Goal: Task Accomplishment & Management: Manage account settings

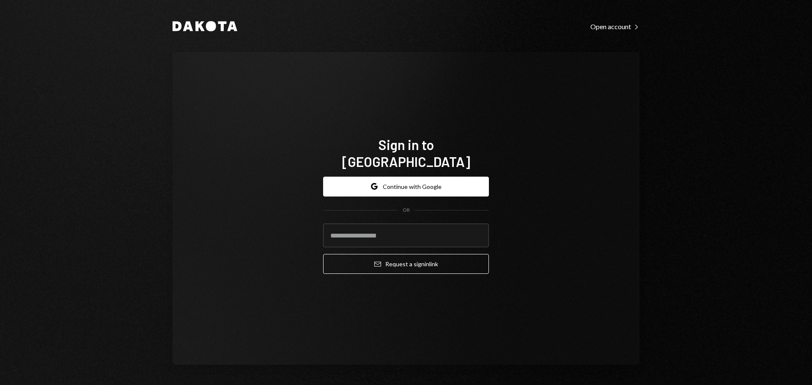
click at [355, 224] on input "email" at bounding box center [406, 236] width 166 height 24
click at [354, 226] on input "email" at bounding box center [406, 236] width 166 height 24
type input "**********"
click at [323, 254] on button "Email Request a sign in link" at bounding box center [406, 264] width 166 height 20
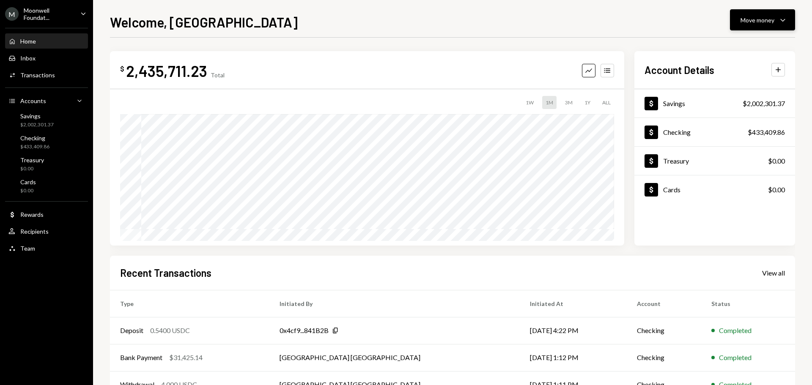
click at [748, 24] on div "Move money" at bounding box center [758, 20] width 34 height 9
click at [638, 23] on div "Welcome, Savannah Move money Caret Down" at bounding box center [452, 21] width 685 height 19
click at [51, 150] on div "Checking $433,409.86" at bounding box center [46, 143] width 76 height 16
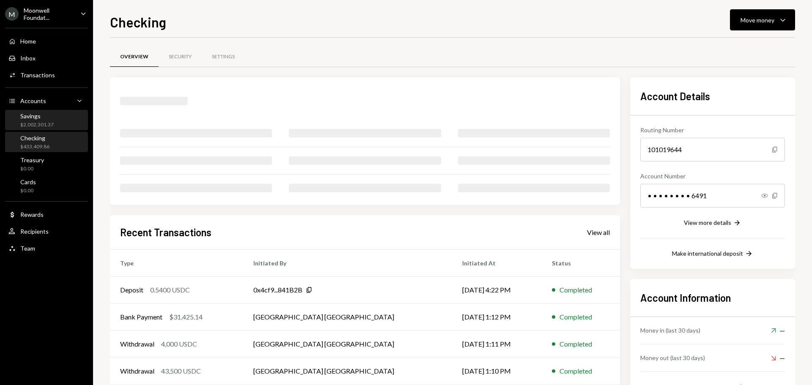
click at [49, 118] on div "Savings" at bounding box center [36, 116] width 33 height 7
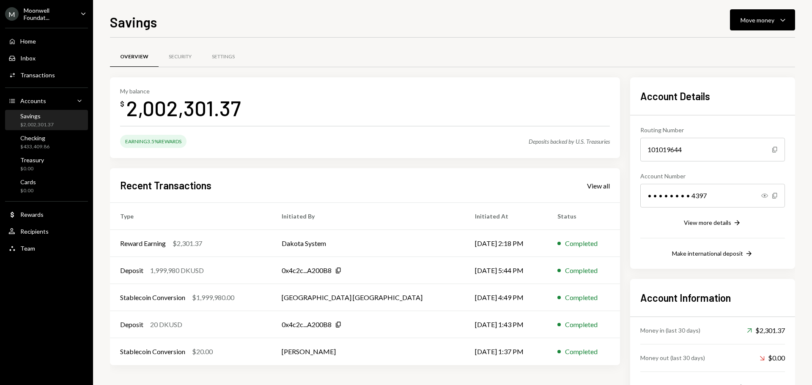
click at [65, 9] on div "Moonwell Foundat..." at bounding box center [49, 14] width 50 height 14
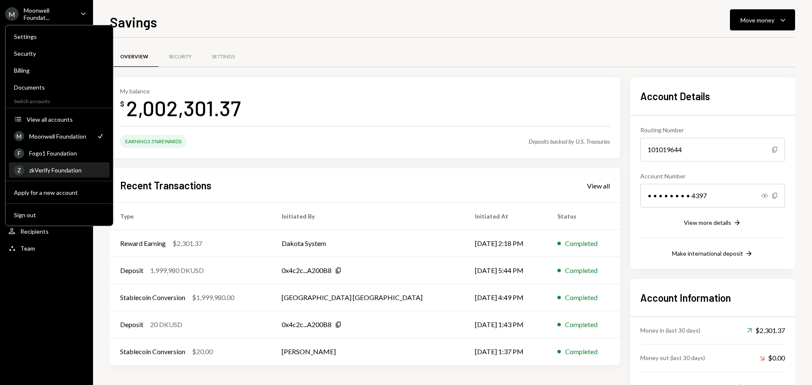
click at [46, 163] on div "Z zkVerify Foundation" at bounding box center [59, 170] width 91 height 14
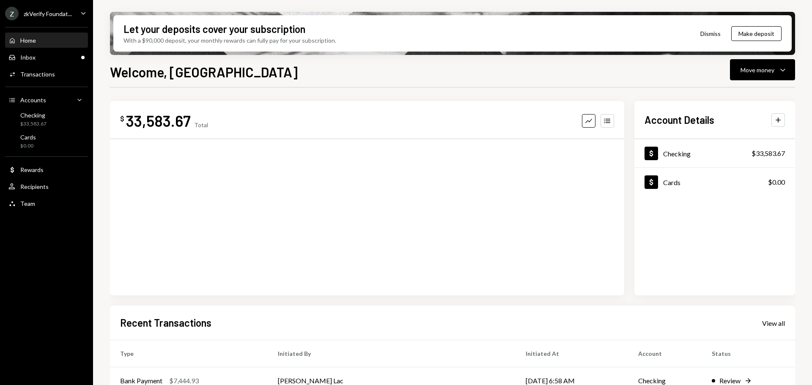
click at [55, 11] on div "zkVerify Foundat..." at bounding box center [48, 13] width 48 height 7
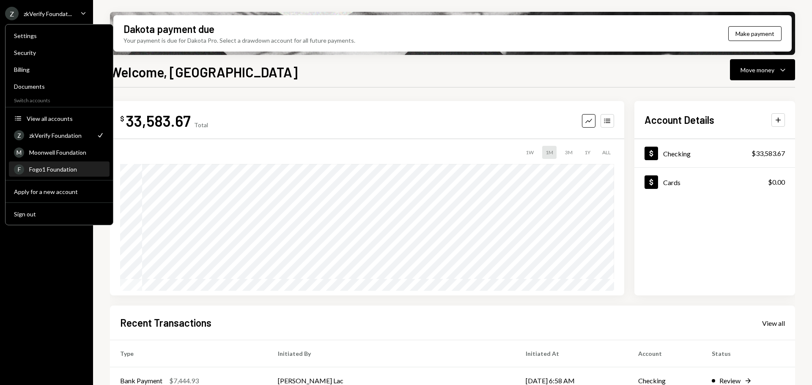
click at [63, 167] on div "Fogo1 Foundation" at bounding box center [66, 169] width 75 height 7
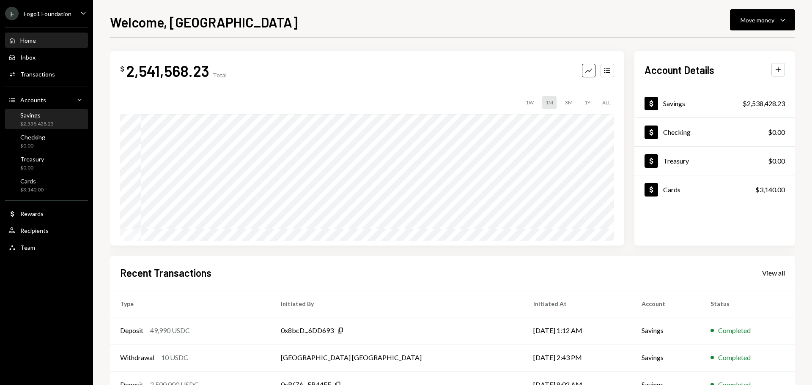
click at [37, 120] on div "Savings $2,538,428.23" at bounding box center [36, 120] width 33 height 16
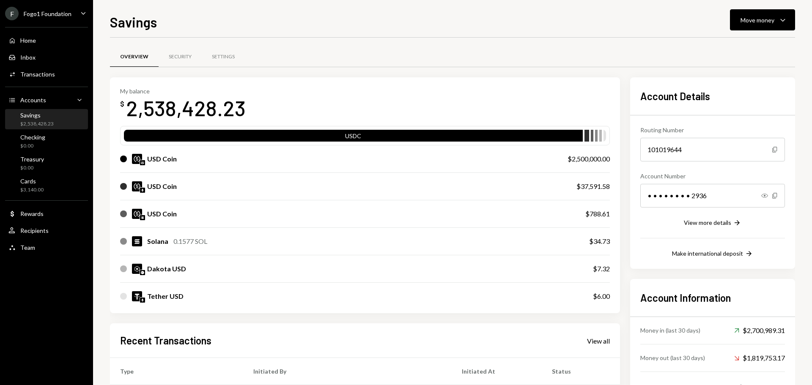
click at [165, 161] on div "USD Coin" at bounding box center [162, 159] width 30 height 10
click at [746, 17] on div "Move money" at bounding box center [758, 20] width 34 height 9
click at [730, 107] on div "Swap stablecoins" at bounding box center [756, 109] width 62 height 9
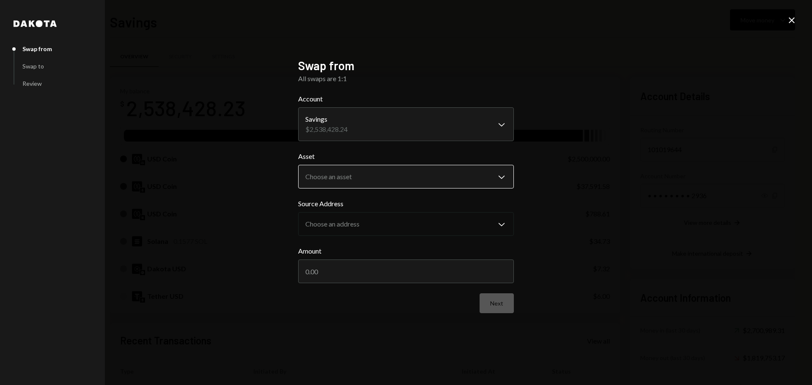
click at [393, 182] on body "F Fogo1 Foundation Caret Down Home Home Inbox Inbox Activities Transactions Acc…" at bounding box center [406, 192] width 812 height 385
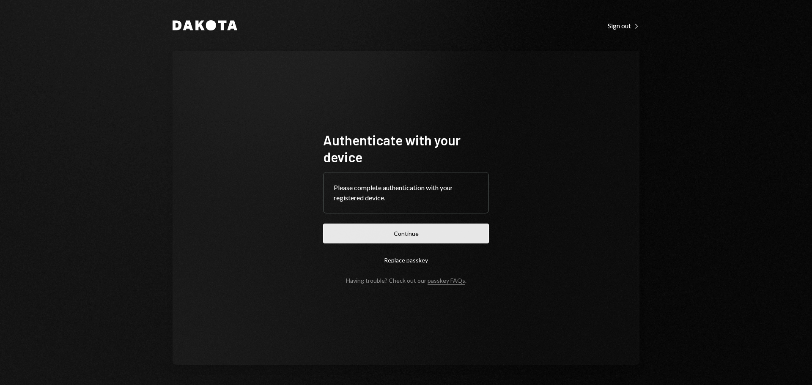
click at [420, 235] on button "Continue" at bounding box center [406, 234] width 166 height 20
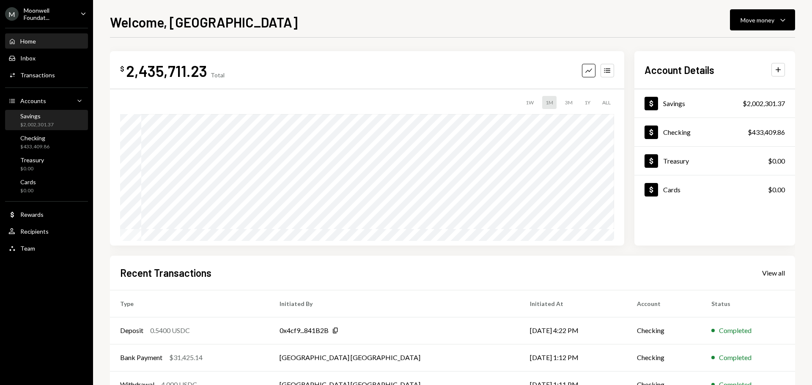
click at [49, 123] on div "$2,002,301.37" at bounding box center [36, 124] width 33 height 7
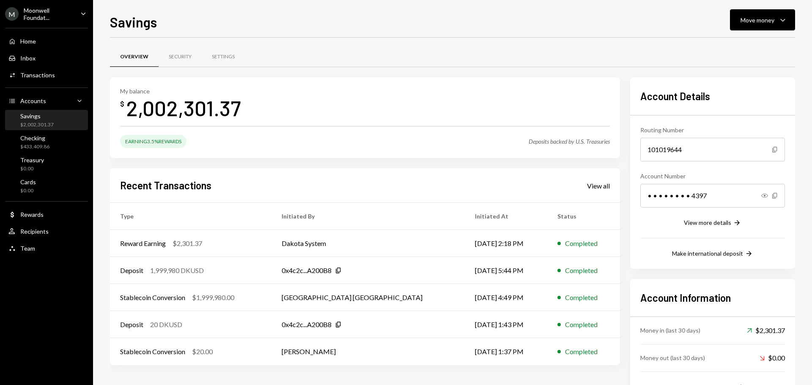
click at [53, 14] on div "Moonwell Foundat..." at bounding box center [49, 14] width 50 height 14
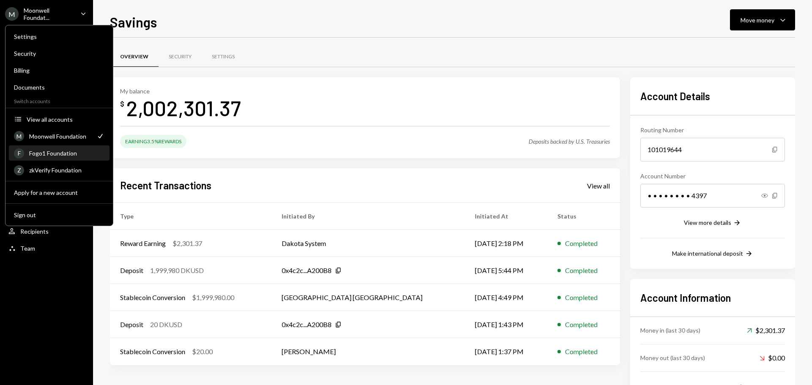
click at [59, 154] on div "Fogo1 Foundation" at bounding box center [66, 153] width 75 height 7
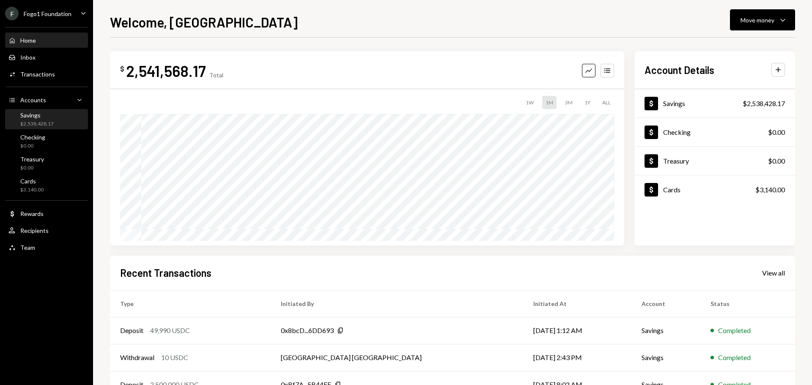
click at [40, 121] on div "$2,538,428.17" at bounding box center [36, 124] width 33 height 7
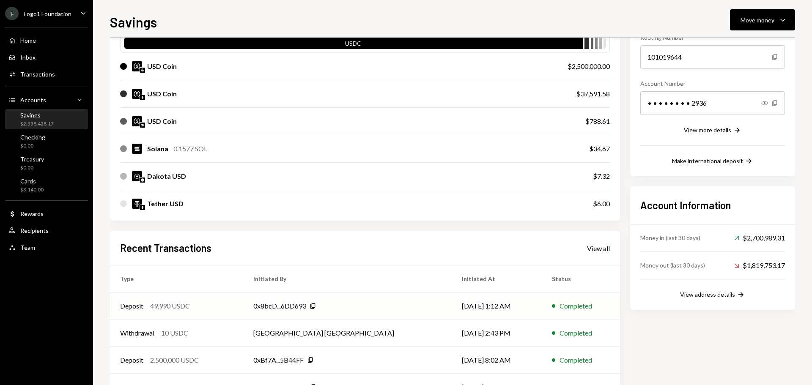
scroll to position [152, 0]
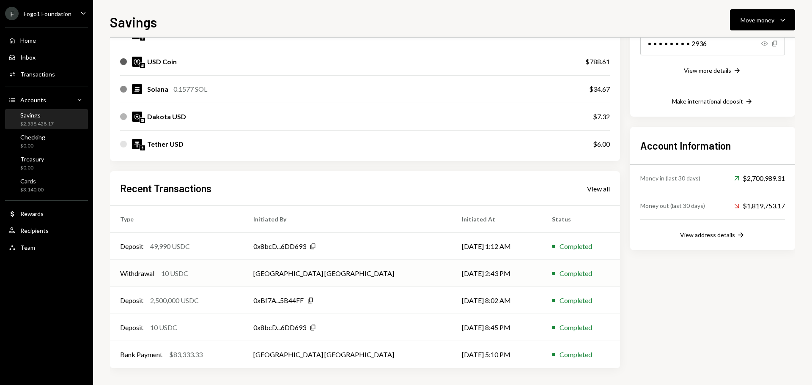
click at [233, 276] on div "Withdrawal 10 USDC" at bounding box center [176, 274] width 113 height 10
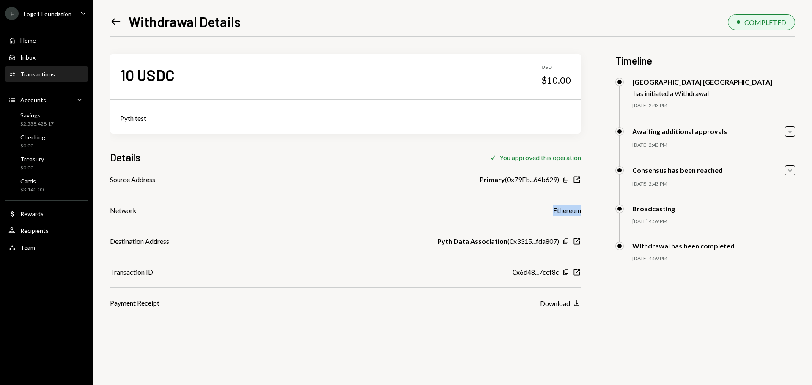
drag, startPoint x: 554, startPoint y: 213, endPoint x: 583, endPoint y: 212, distance: 28.8
click at [583, 212] on div "10 USDC USD $10.00 Pyth test Details Check You approved this operation Source A…" at bounding box center [452, 229] width 685 height 385
click at [560, 211] on div "Ethereum" at bounding box center [567, 211] width 28 height 10
click at [55, 123] on div "Savings $2,538,428.17" at bounding box center [46, 120] width 76 height 16
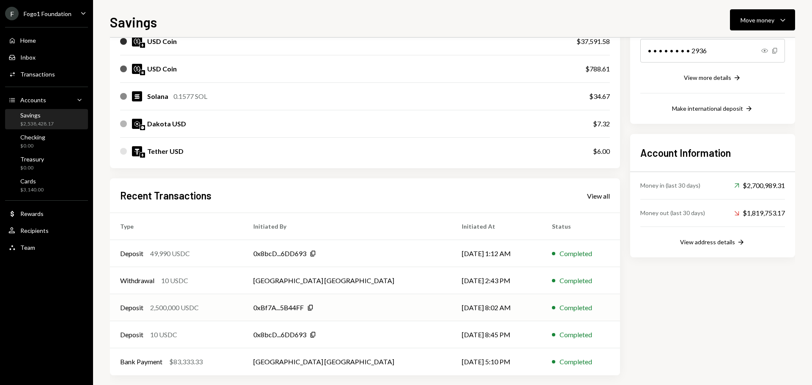
scroll to position [152, 0]
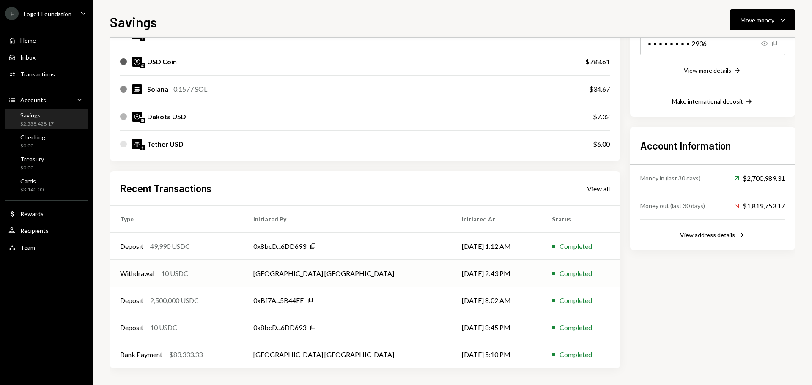
click at [209, 282] on td "Withdrawal 10 USDC" at bounding box center [176, 273] width 133 height 27
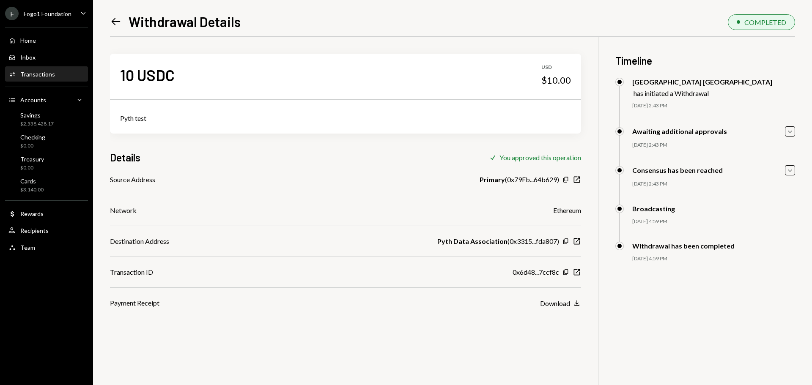
click at [115, 21] on icon "Left Arrow" at bounding box center [116, 22] width 12 height 12
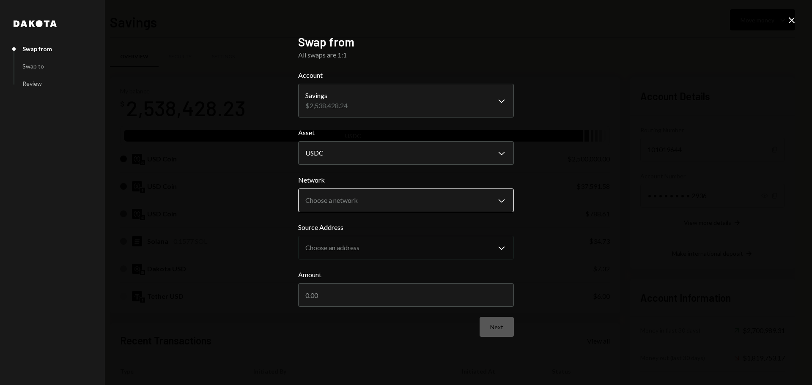
click at [372, 200] on body "F Fogo1 Foundation Caret Down Home Home Inbox Inbox Activities Transactions Acc…" at bounding box center [406, 192] width 812 height 385
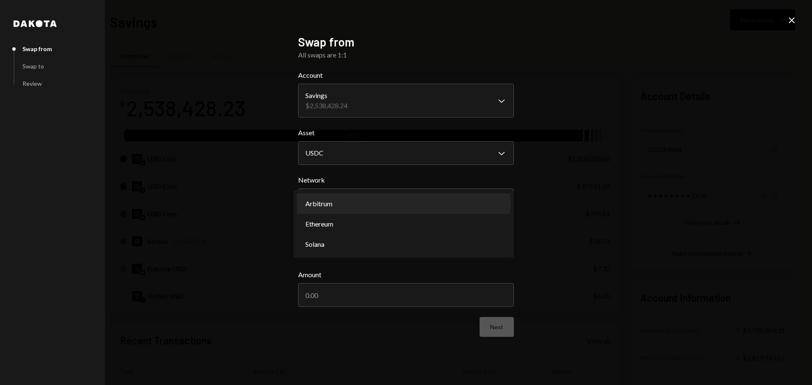
select select "**********"
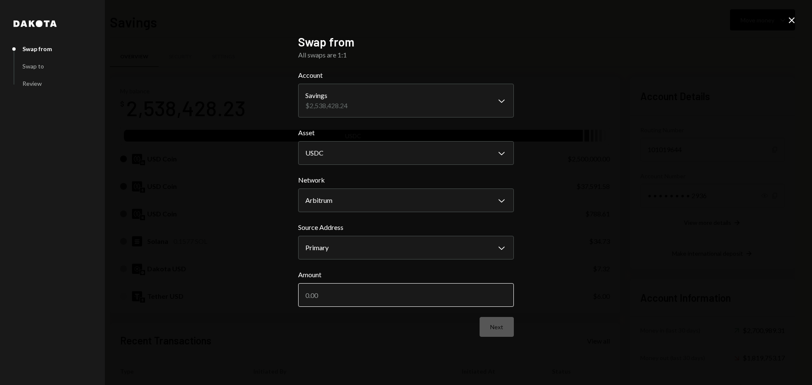
click at [360, 302] on input "Amount" at bounding box center [406, 295] width 216 height 24
drag, startPoint x: 325, startPoint y: 297, endPoint x: 341, endPoint y: 296, distance: 16.1
click at [341, 296] on input "2500000" at bounding box center [406, 295] width 216 height 24
click at [348, 297] on input "2500000" at bounding box center [406, 295] width 216 height 24
type input "2500000"
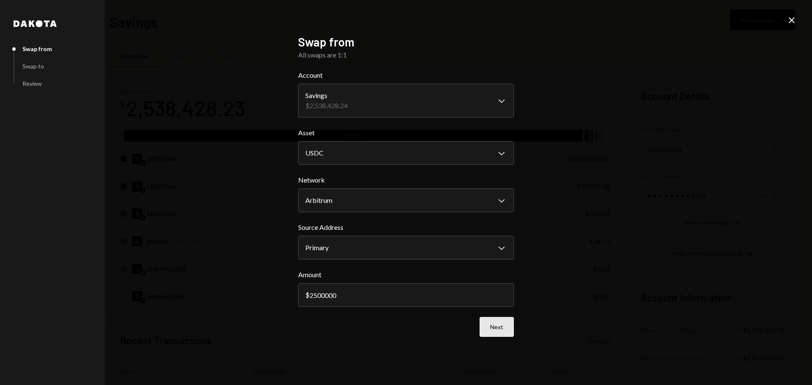
click at [490, 332] on button "Next" at bounding box center [497, 327] width 34 height 20
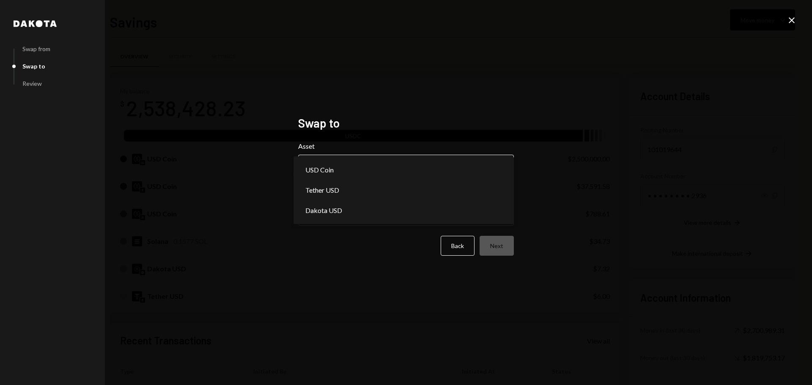
click at [390, 172] on body "F Fogo1 Foundation Caret Down Home Home Inbox Inbox Activities Transactions Acc…" at bounding box center [406, 192] width 812 height 385
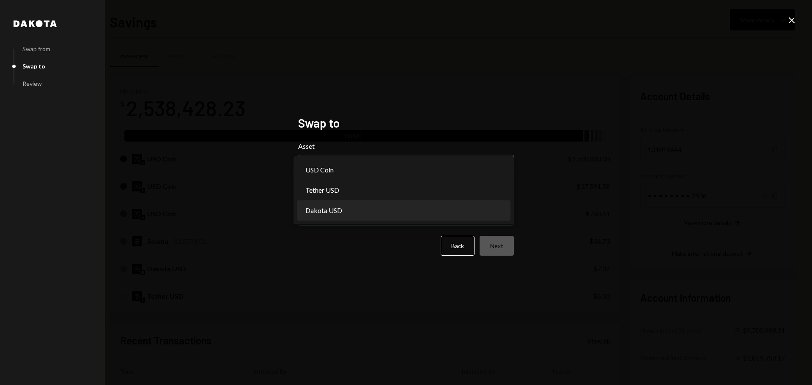
select select "*****"
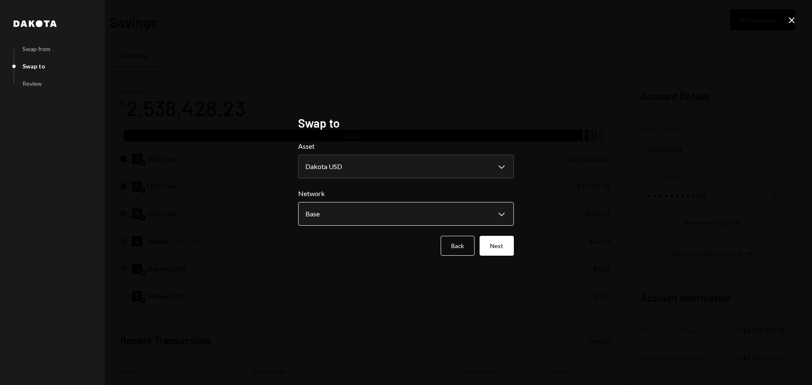
click at [492, 219] on body "F Fogo1 Foundation Caret Down Home Home Inbox Inbox Activities Transactions Acc…" at bounding box center [406, 192] width 812 height 385
click at [497, 247] on button "Next" at bounding box center [497, 246] width 34 height 20
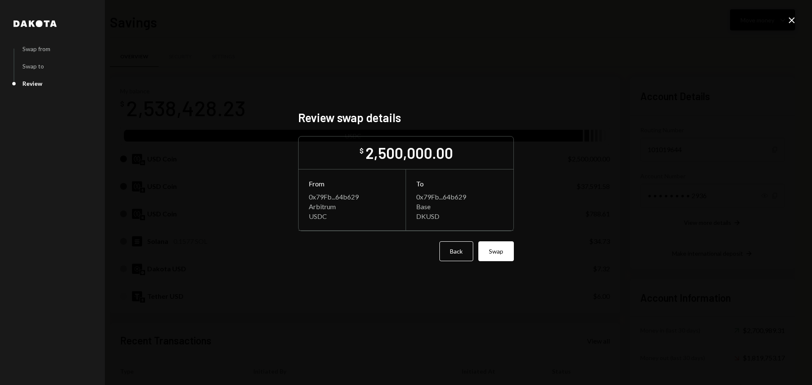
click at [791, 18] on icon "Close" at bounding box center [792, 20] width 10 height 10
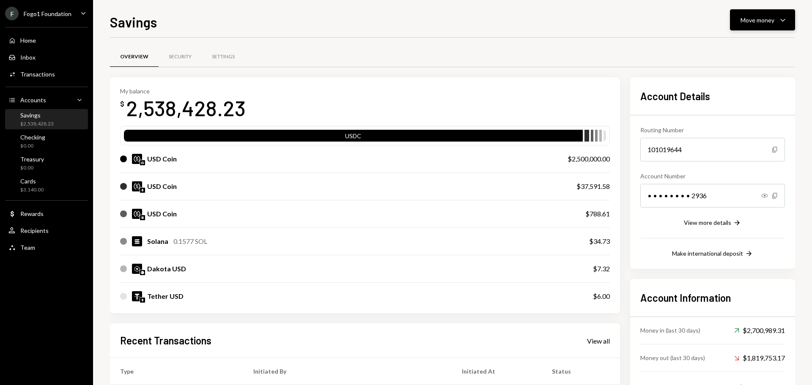
click at [752, 25] on button "Move money Caret Down" at bounding box center [762, 19] width 65 height 21
click at [742, 48] on div "Send" at bounding box center [756, 45] width 62 height 9
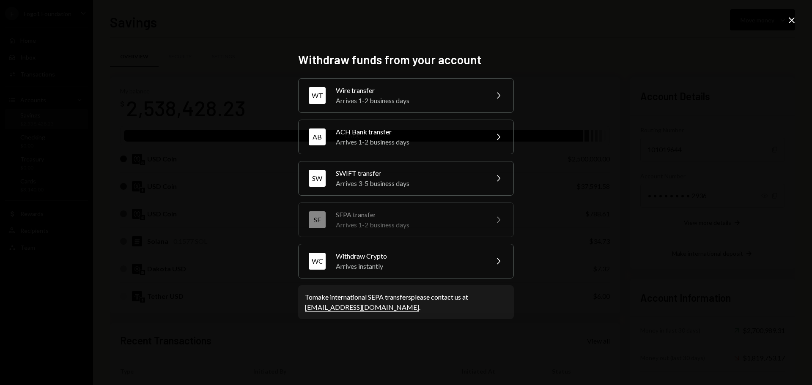
click at [742, 48] on div "Withdraw funds from your account WT Wire transfer Arrives 1-2 business days Che…" at bounding box center [406, 192] width 812 height 385
click at [787, 20] on icon "Close" at bounding box center [792, 20] width 10 height 10
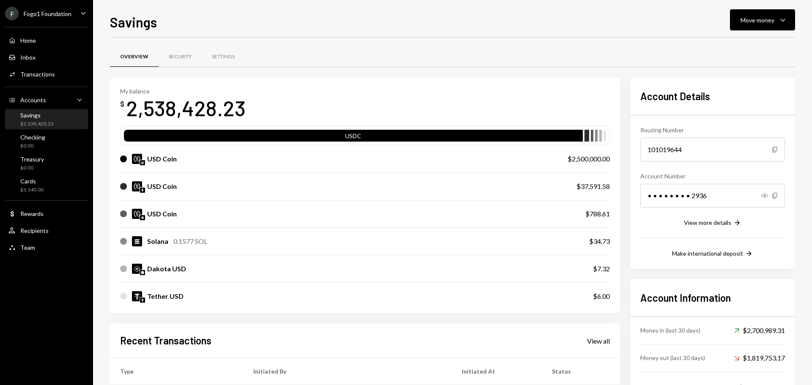
click at [154, 215] on div "USD Coin" at bounding box center [162, 214] width 30 height 10
click at [154, 187] on div "USD Coin" at bounding box center [162, 187] width 30 height 10
drag, startPoint x: 171, startPoint y: 187, endPoint x: 150, endPoint y: 182, distance: 22.1
click at [151, 184] on div "USD Coin" at bounding box center [162, 187] width 30 height 10
click at [152, 158] on div "USD Coin" at bounding box center [162, 159] width 30 height 10
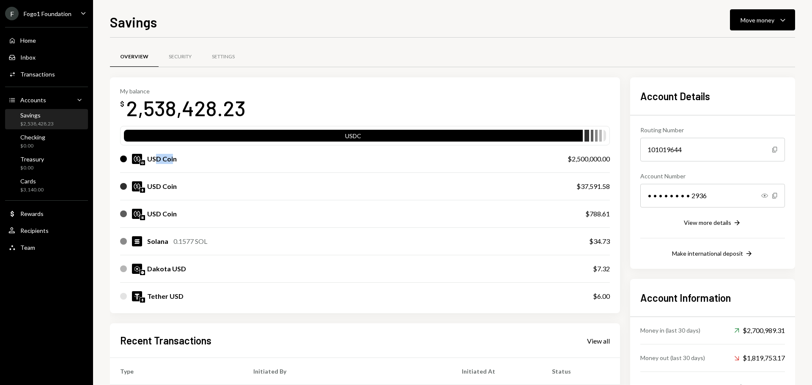
drag, startPoint x: 173, startPoint y: 158, endPoint x: 156, endPoint y: 160, distance: 17.4
click at [156, 160] on div "USD Coin" at bounding box center [162, 159] width 30 height 10
click at [176, 59] on div "Security" at bounding box center [180, 56] width 23 height 7
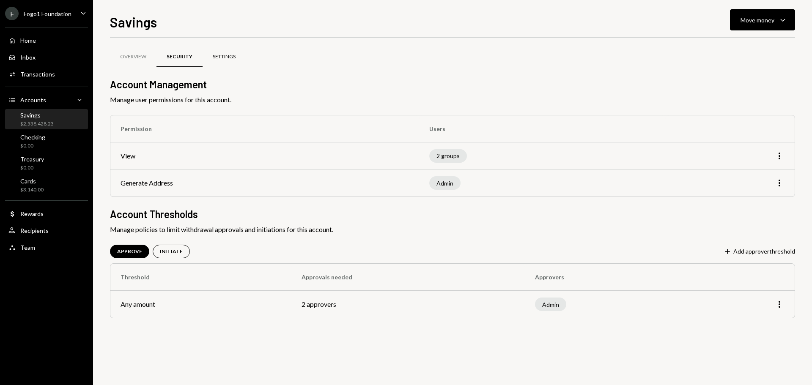
click at [224, 61] on div "Settings" at bounding box center [224, 57] width 43 height 20
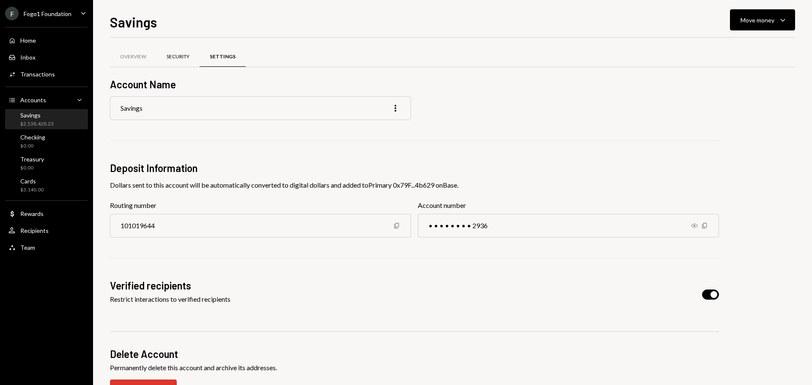
click at [188, 58] on div "Security" at bounding box center [178, 56] width 23 height 7
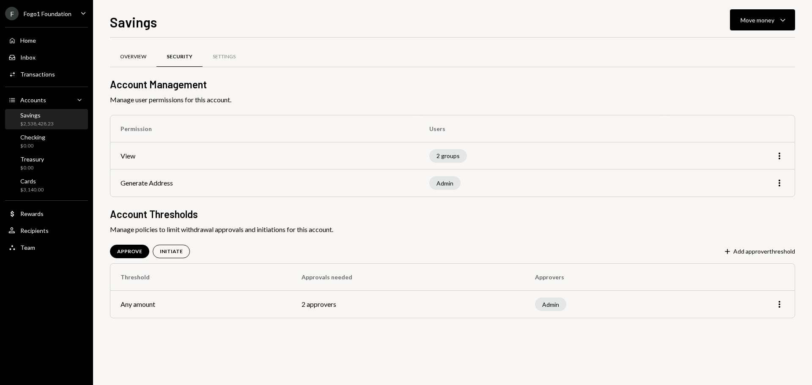
click at [138, 55] on div "Overview" at bounding box center [133, 56] width 26 height 7
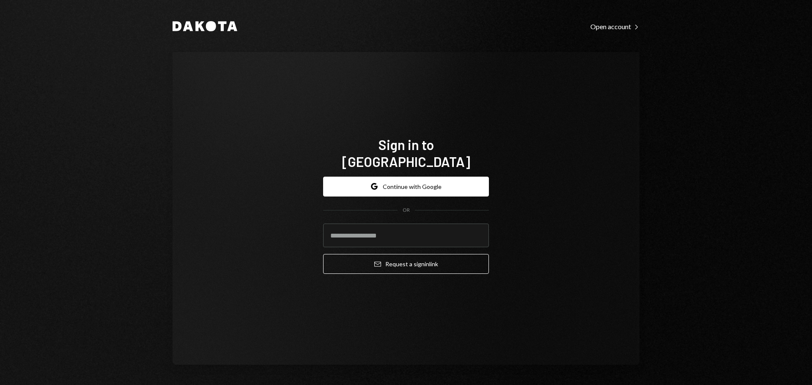
drag, startPoint x: 506, startPoint y: 294, endPoint x: 526, endPoint y: 303, distance: 21.8
click at [508, 295] on div "Sign in to [GEOGRAPHIC_DATA] Google Continue with Google OR Email Request a sig…" at bounding box center [406, 208] width 467 height 313
click at [353, 224] on input "email" at bounding box center [406, 236] width 166 height 24
type input "**********"
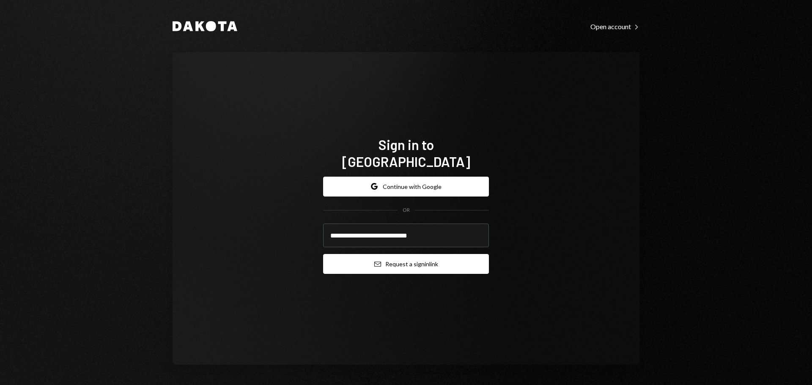
click at [378, 261] on icon "Email" at bounding box center [377, 264] width 7 height 7
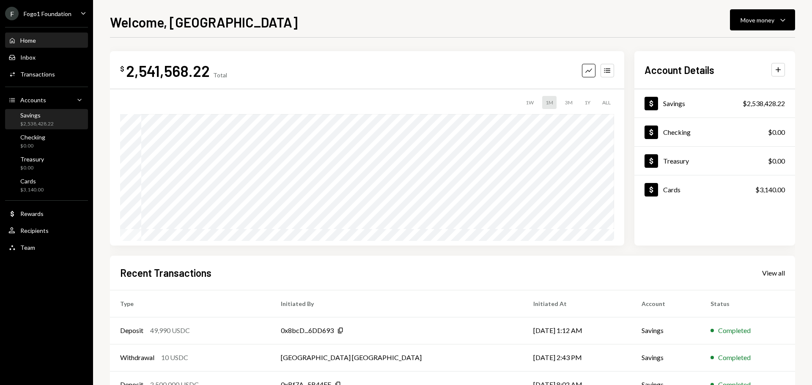
click at [44, 121] on div "$2,538,428.22" at bounding box center [36, 124] width 33 height 7
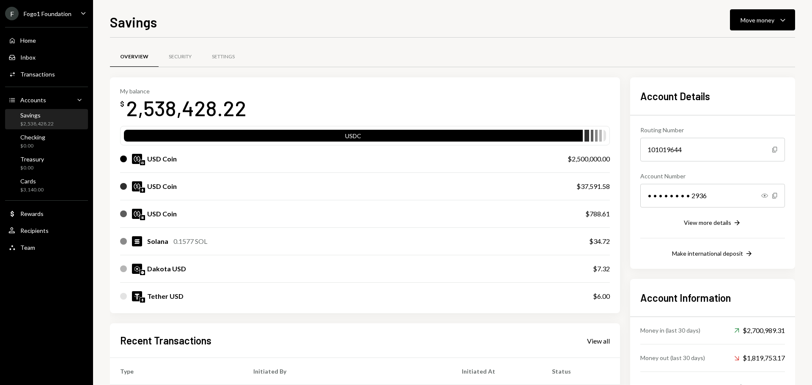
click at [66, 300] on div "F Fogo1 Foundation Caret Down Home Home Inbox Inbox Activities Transactions Acc…" at bounding box center [46, 192] width 93 height 385
click at [83, 13] on icon "Caret Down" at bounding box center [83, 12] width 9 height 9
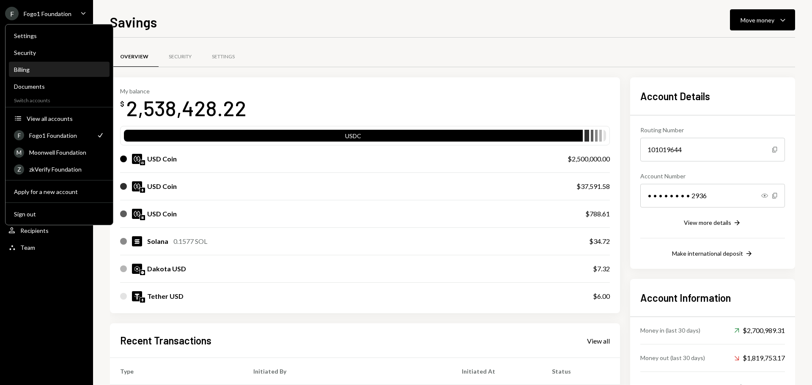
click at [31, 65] on div "Billing" at bounding box center [59, 70] width 91 height 14
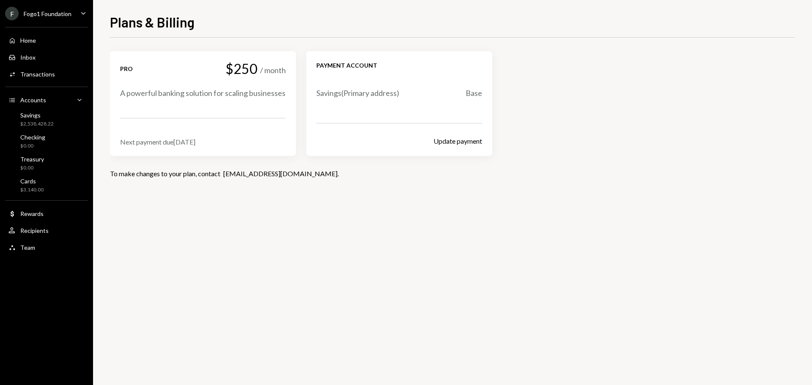
click at [238, 69] on div "$250" at bounding box center [242, 68] width 32 height 15
click at [144, 98] on div "A powerful banking solution for scaling businesses" at bounding box center [203, 93] width 166 height 11
click at [130, 74] on div "Pro $250 / month" at bounding box center [203, 68] width 166 height 15
click at [128, 67] on div "Pro" at bounding box center [126, 69] width 13 height 8
click at [144, 143] on div "Next payment due Oct 18, 2025" at bounding box center [203, 142] width 166 height 8
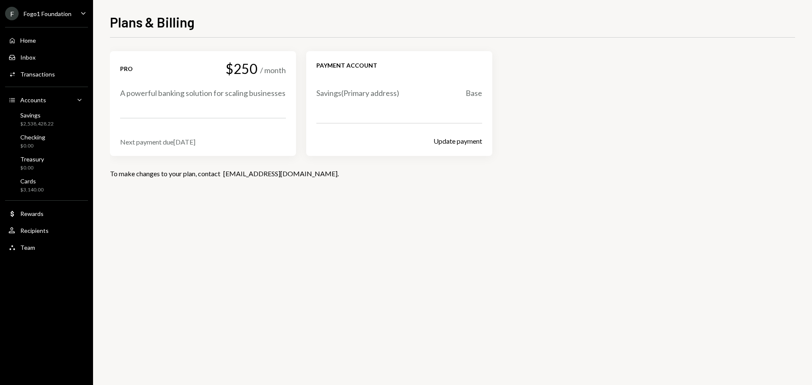
drag, startPoint x: 160, startPoint y: 144, endPoint x: 226, endPoint y: 143, distance: 65.6
click at [226, 143] on div "Next payment due Oct 18, 2025" at bounding box center [203, 142] width 166 height 8
drag, startPoint x: 116, startPoint y: 91, endPoint x: 192, endPoint y: 116, distance: 79.7
click at [192, 116] on div "Pro $250 / month A powerful banking solution for scaling businesses Next paymen…" at bounding box center [203, 103] width 186 height 105
click at [86, 11] on icon "Caret Down" at bounding box center [83, 12] width 9 height 9
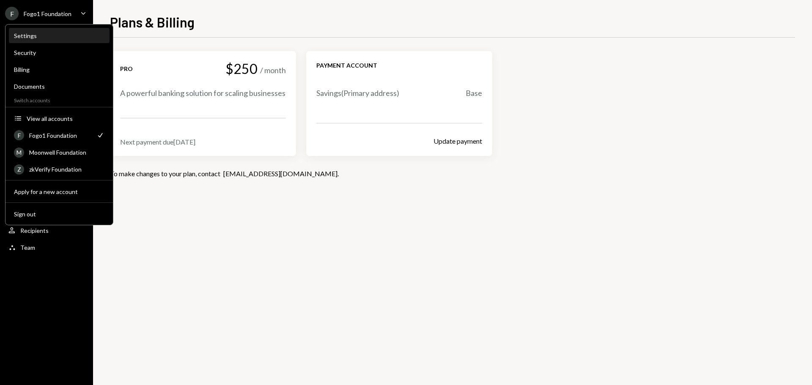
click at [33, 36] on div "Settings" at bounding box center [59, 35] width 91 height 7
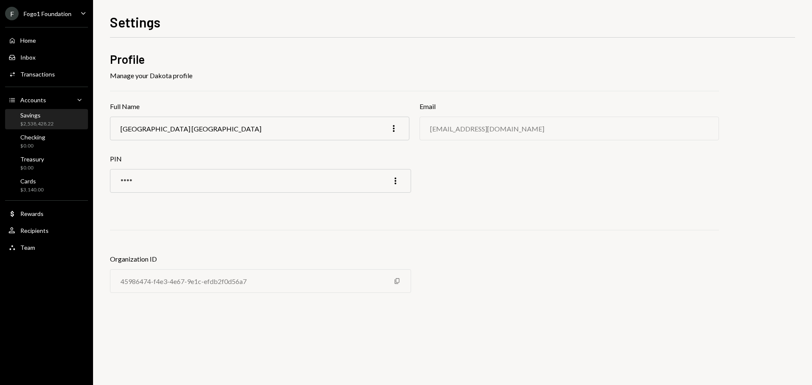
click at [57, 118] on div "Savings $2,538,428.22" at bounding box center [46, 120] width 76 height 16
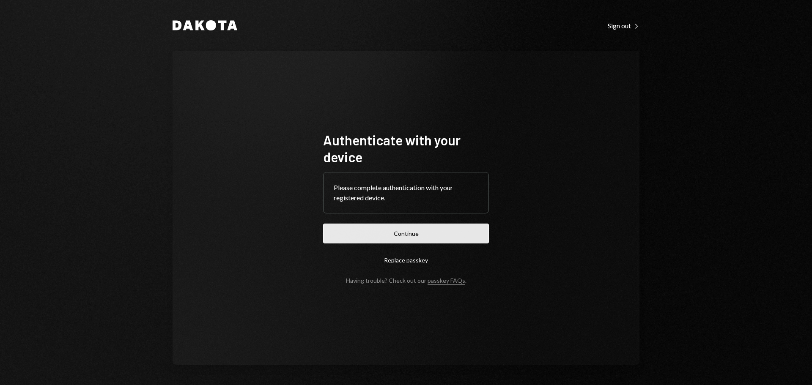
click at [358, 238] on button "Continue" at bounding box center [406, 234] width 166 height 20
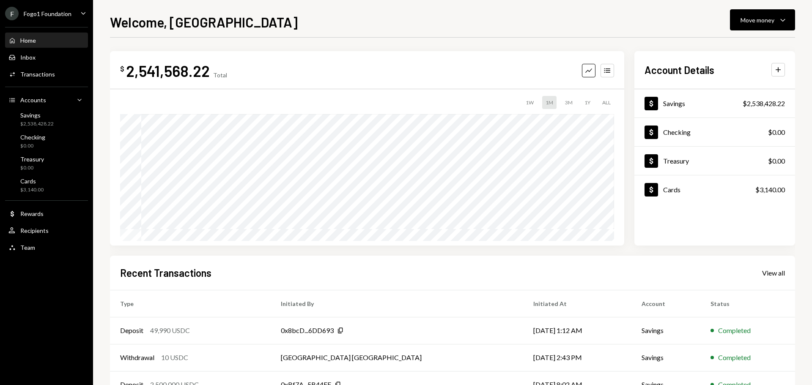
click at [47, 14] on div "Fogo1 Foundation" at bounding box center [48, 13] width 48 height 7
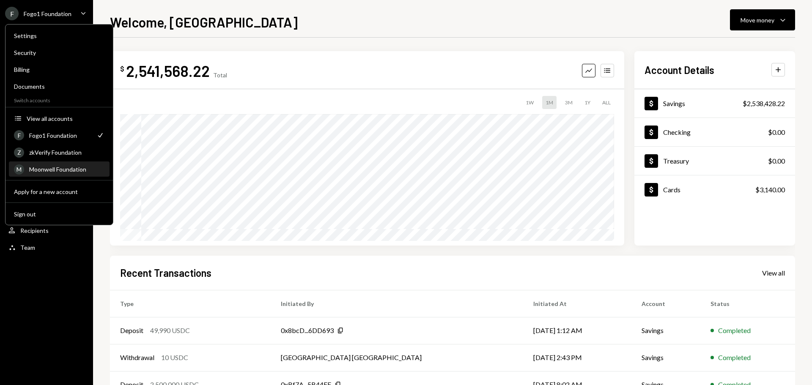
click at [58, 171] on div "Moonwell Foundation" at bounding box center [66, 169] width 75 height 7
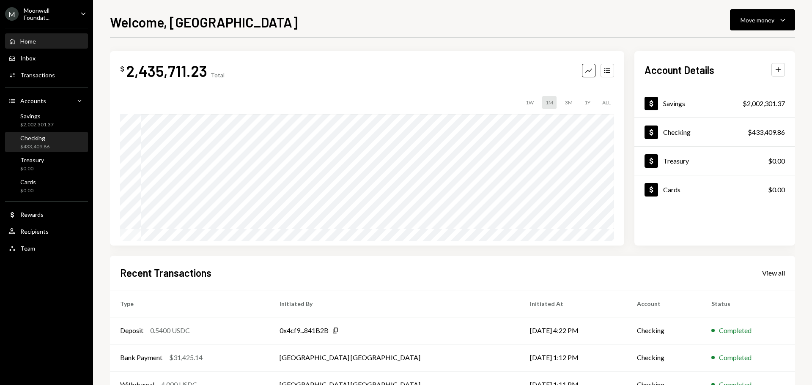
click at [47, 146] on div "$433,409.86" at bounding box center [34, 146] width 29 height 7
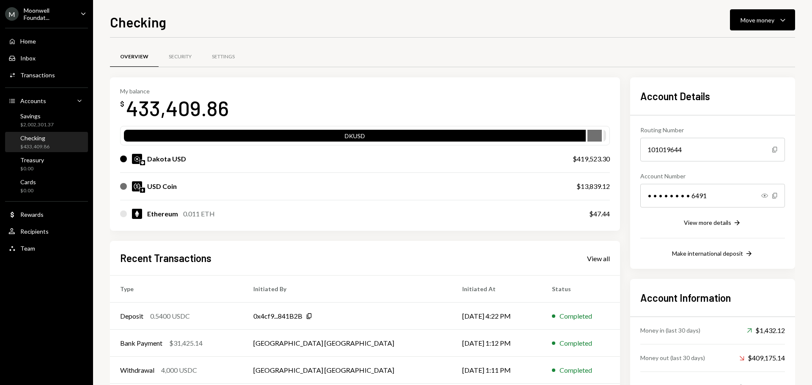
click at [47, 146] on div "$433,409.86" at bounding box center [34, 146] width 29 height 7
click at [54, 124] on div "Savings $2,002,301.37" at bounding box center [46, 121] width 76 height 16
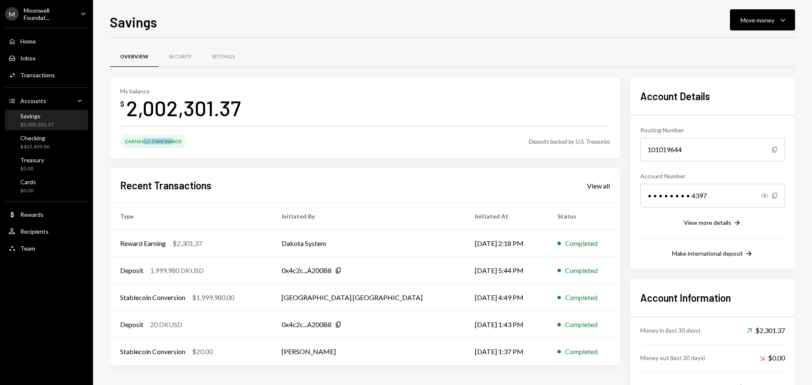
drag, startPoint x: 143, startPoint y: 138, endPoint x: 173, endPoint y: 141, distance: 29.3
click at [173, 141] on div "Earning 3.5% Rewards" at bounding box center [153, 141] width 66 height 13
drag, startPoint x: 122, startPoint y: 115, endPoint x: 168, endPoint y: 113, distance: 45.7
click at [168, 113] on div "$ 2,002,301.37" at bounding box center [180, 108] width 121 height 27
click at [148, 110] on div "2,002,301.37" at bounding box center [183, 108] width 115 height 27
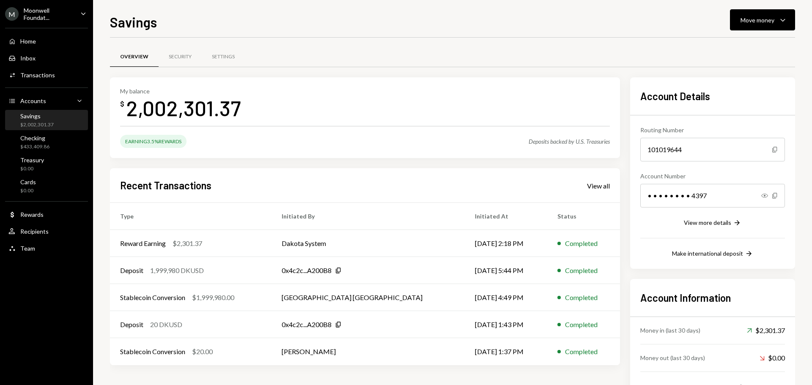
click at [56, 126] on div "Savings $2,002,301.37" at bounding box center [46, 121] width 76 height 16
click at [743, 27] on button "Move money Caret Down" at bounding box center [762, 19] width 65 height 21
click at [744, 104] on div "Swap Swap stablecoins" at bounding box center [749, 109] width 85 height 19
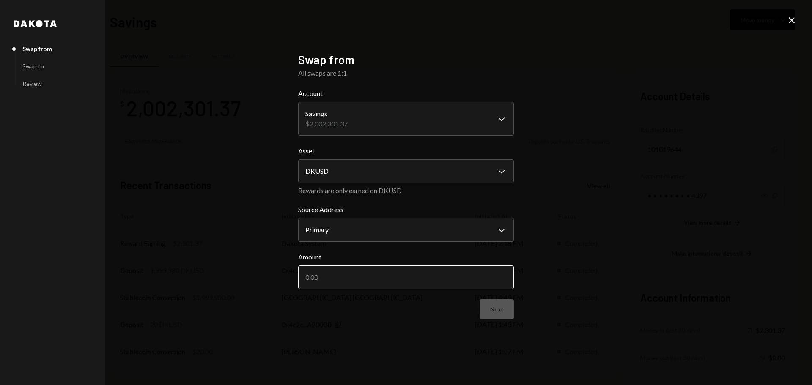
click at [388, 283] on input "Amount" at bounding box center [406, 278] width 216 height 24
type input "2000000"
click at [498, 313] on button "Next" at bounding box center [497, 310] width 34 height 20
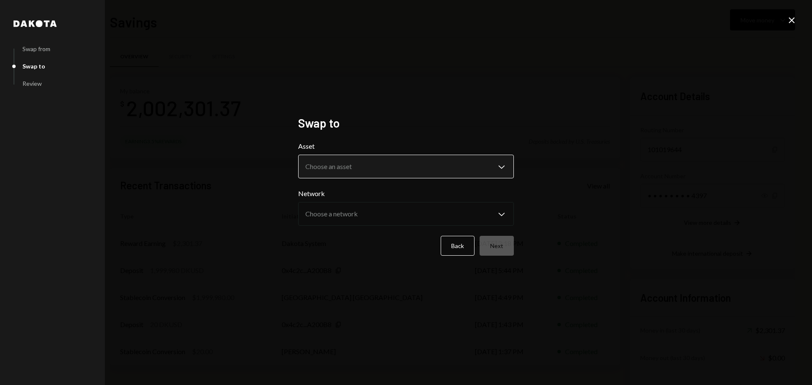
click at [473, 161] on body "M Moonwell Foundat... Caret Down Home Home Inbox Inbox Activities Transactions …" at bounding box center [406, 192] width 812 height 385
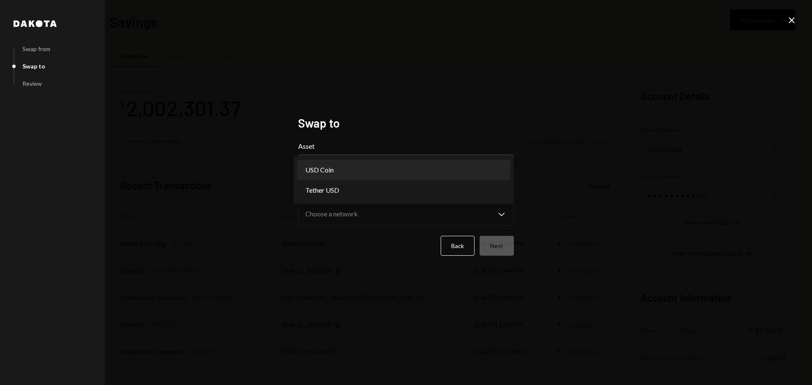
select select "****"
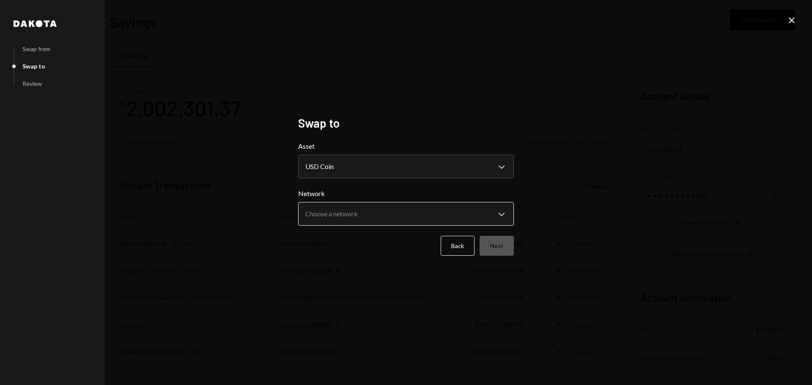
click at [373, 225] on body "M Moonwell Foundat... Caret Down Home Home Inbox Inbox Activities Transactions …" at bounding box center [406, 192] width 812 height 385
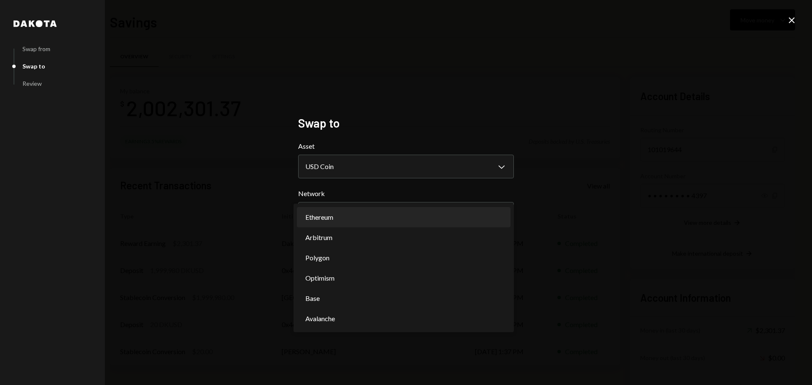
select select "**********"
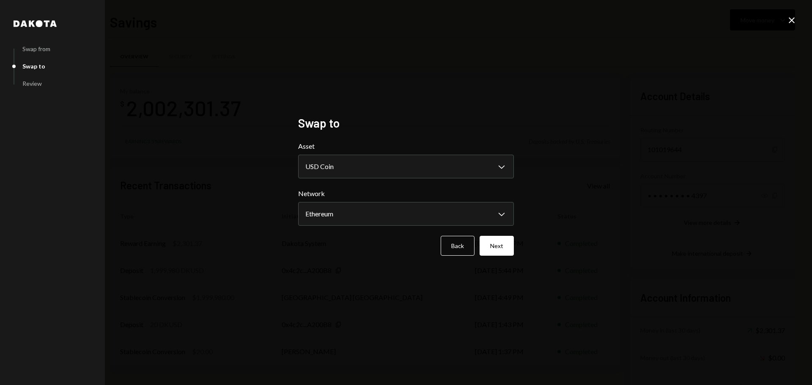
click at [490, 251] on button "Next" at bounding box center [497, 246] width 34 height 20
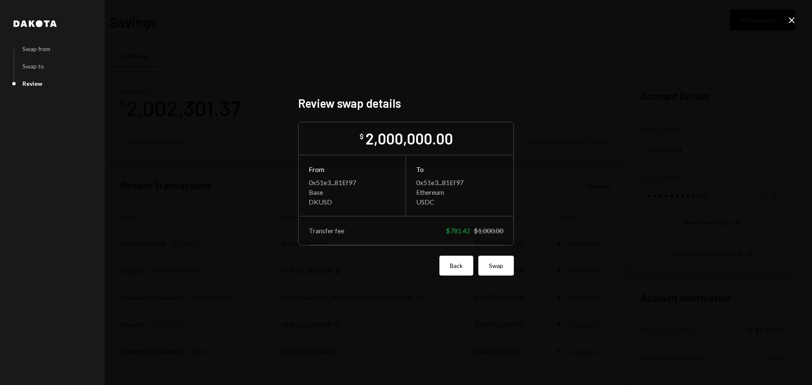
click at [453, 269] on button "Back" at bounding box center [457, 266] width 34 height 20
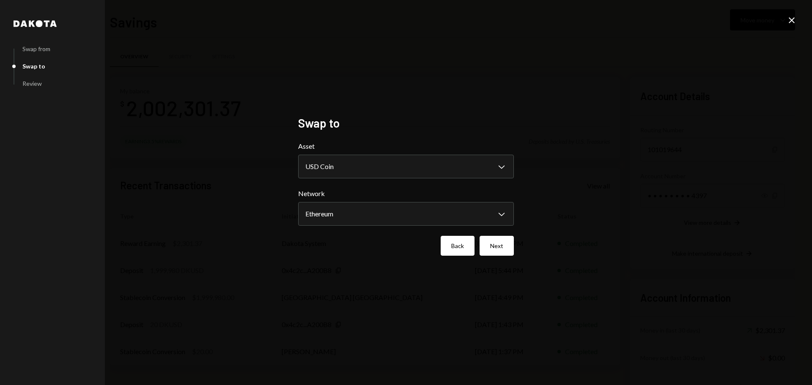
click at [463, 244] on button "Back" at bounding box center [458, 246] width 34 height 20
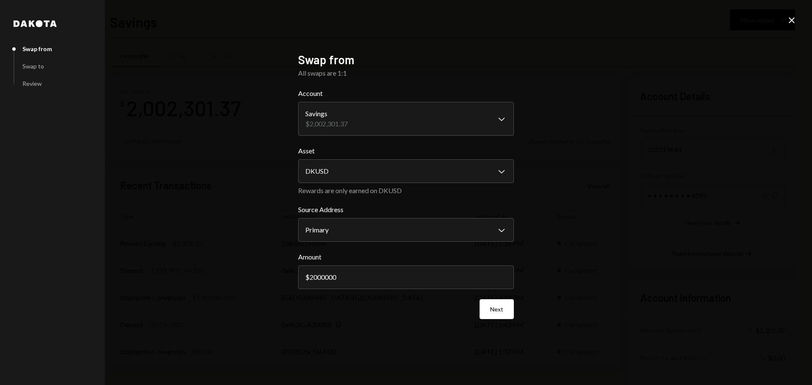
click at [794, 17] on icon "Close" at bounding box center [792, 20] width 10 height 10
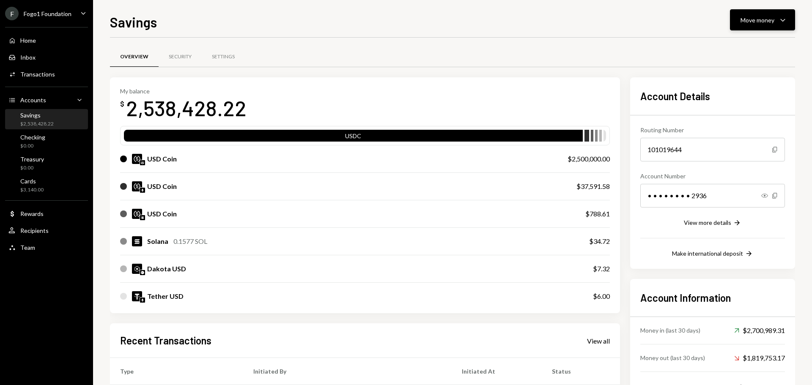
click at [734, 26] on button "Move money Caret Down" at bounding box center [762, 19] width 65 height 21
click at [616, 67] on div at bounding box center [452, 67] width 685 height 0
drag, startPoint x: 568, startPoint y: 159, endPoint x: 606, endPoint y: 160, distance: 38.1
click at [606, 160] on div "$2,500,000.00" at bounding box center [589, 159] width 42 height 10
click at [590, 161] on div "$2,500,000.00" at bounding box center [589, 159] width 42 height 10
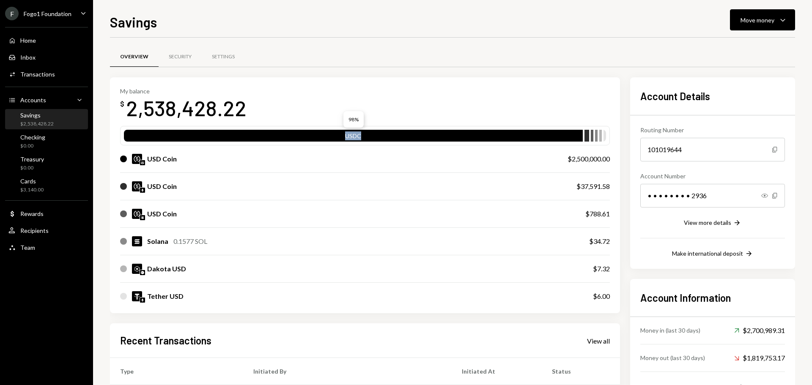
drag, startPoint x: 334, startPoint y: 138, endPoint x: 420, endPoint y: 90, distance: 98.3
click at [410, 113] on div "My balance $ 2,538,428.22 USDC USD Coin $2,500,000.00 USD Coin $37,591.58 USD C…" at bounding box center [365, 195] width 510 height 237
click at [427, 60] on div "Overview Security Settings" at bounding box center [452, 57] width 685 height 22
drag, startPoint x: 148, startPoint y: 157, endPoint x: 181, endPoint y: 160, distance: 33.2
click at [181, 160] on div "USD Coin" at bounding box center [335, 159] width 431 height 10
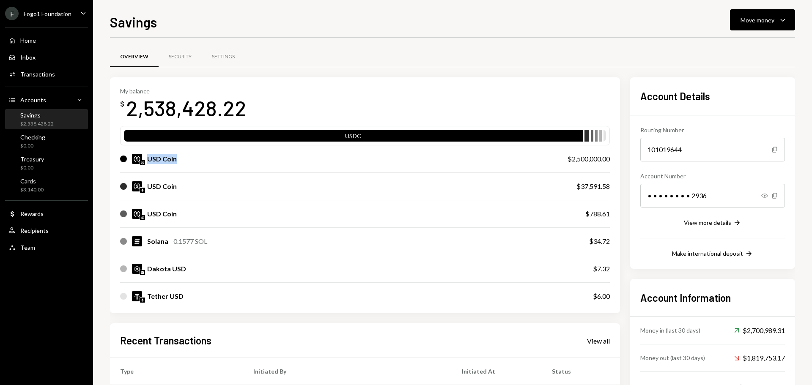
click at [143, 162] on img at bounding box center [142, 162] width 5 height 5
click at [155, 162] on div "USD Coin" at bounding box center [162, 159] width 30 height 10
click at [734, 14] on button "Move money Caret Down" at bounding box center [762, 19] width 65 height 21
click at [736, 44] on div "Send" at bounding box center [756, 45] width 62 height 9
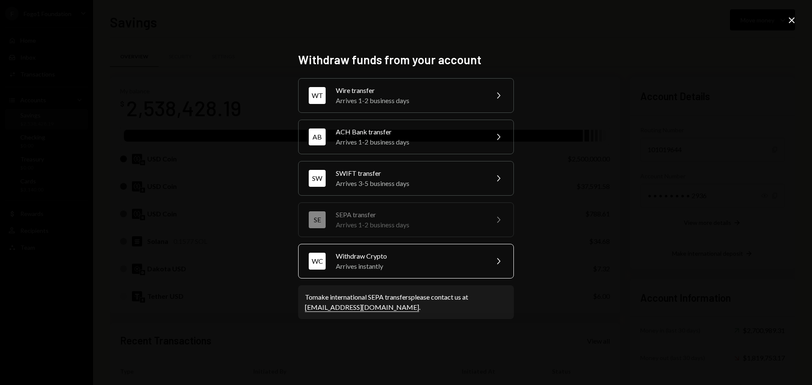
click at [345, 263] on div "Arrives instantly" at bounding box center [409, 266] width 147 height 10
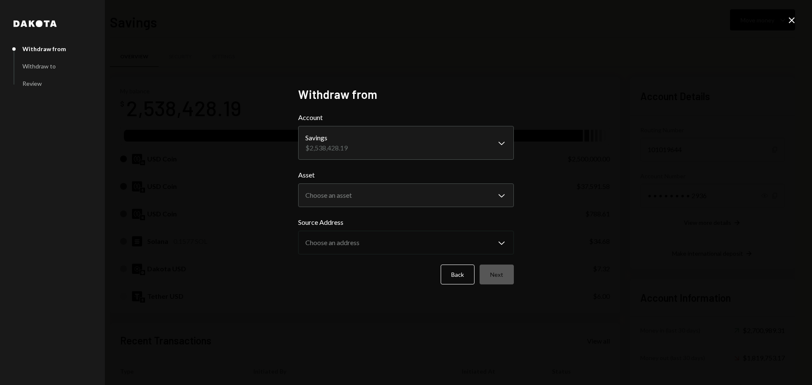
click at [333, 148] on body "F Fogo1 Foundation Caret Down Home Home Inbox Inbox Activities Transactions Acc…" at bounding box center [406, 192] width 812 height 385
click at [336, 188] on body "F Fogo1 Foundation Caret Down Home Home Inbox Inbox Activities Transactions Acc…" at bounding box center [406, 192] width 812 height 385
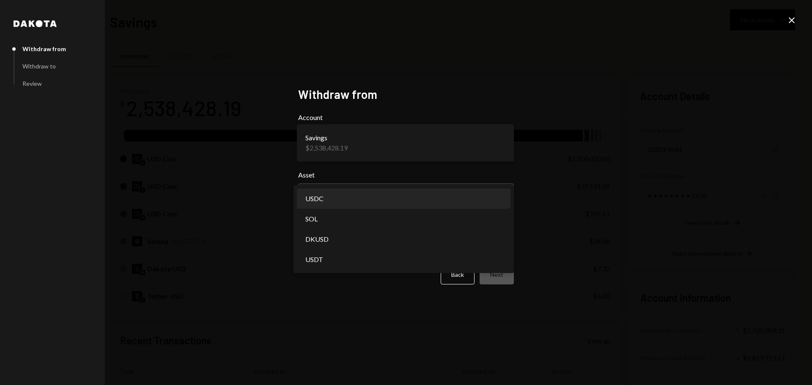
select select "****"
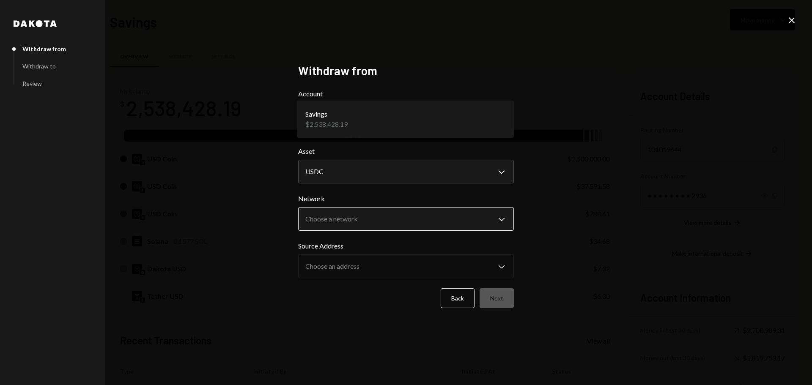
click at [334, 226] on body "F Fogo1 Foundation Caret Down Home Home Inbox Inbox Activities Transactions Acc…" at bounding box center [406, 192] width 812 height 385
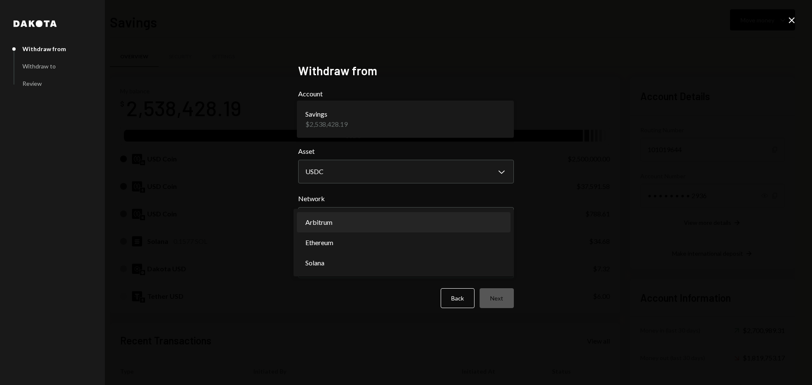
select select "**********"
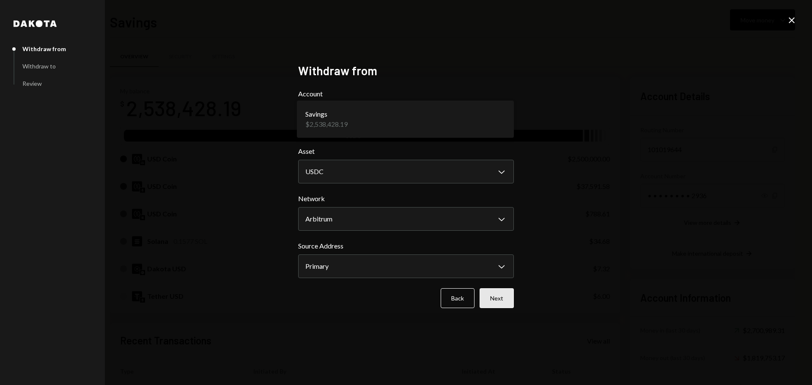
click at [493, 299] on button "Next" at bounding box center [497, 299] width 34 height 20
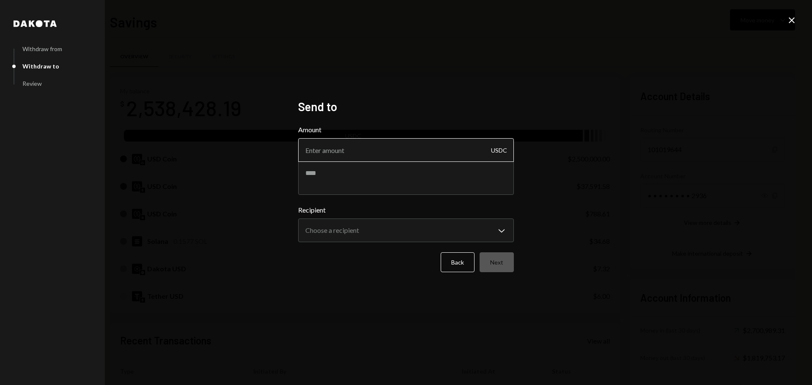
click at [357, 159] on input "Amount" at bounding box center [406, 150] width 216 height 24
type input "1800000"
click at [325, 227] on body "F Fogo1 Foundation Caret Down Home Home Inbox Inbox Activities Transactions Acc…" at bounding box center [406, 192] width 812 height 385
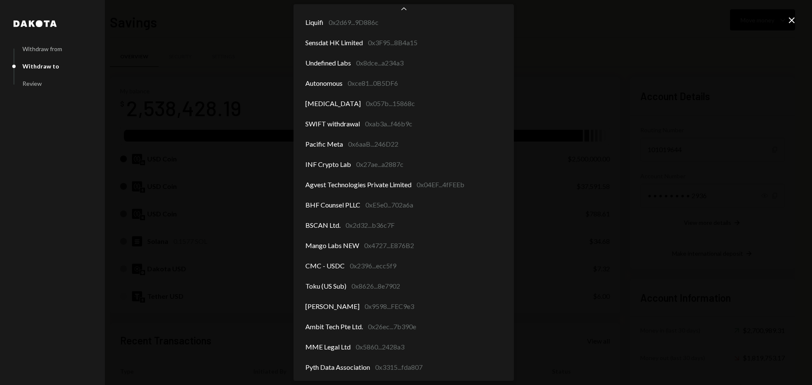
scroll to position [46, 0]
select select "**********"
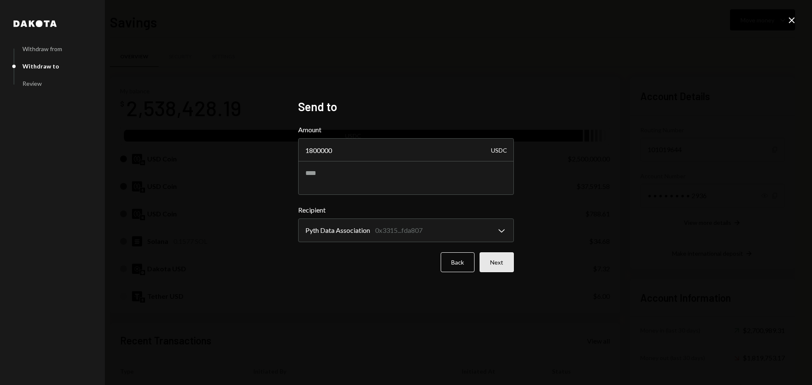
click at [495, 265] on button "Next" at bounding box center [497, 263] width 34 height 20
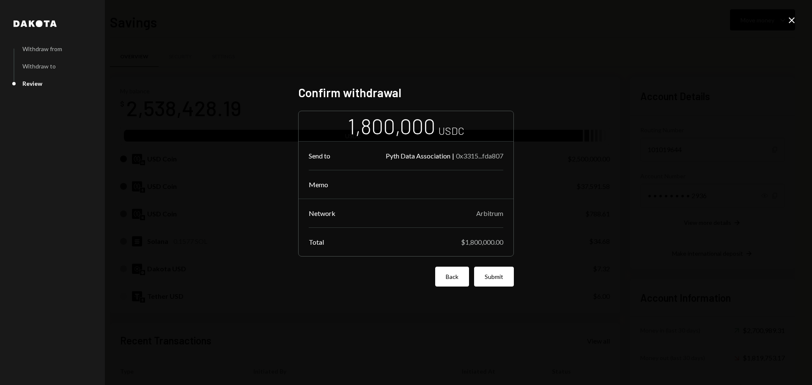
click at [446, 280] on button "Back" at bounding box center [452, 277] width 34 height 20
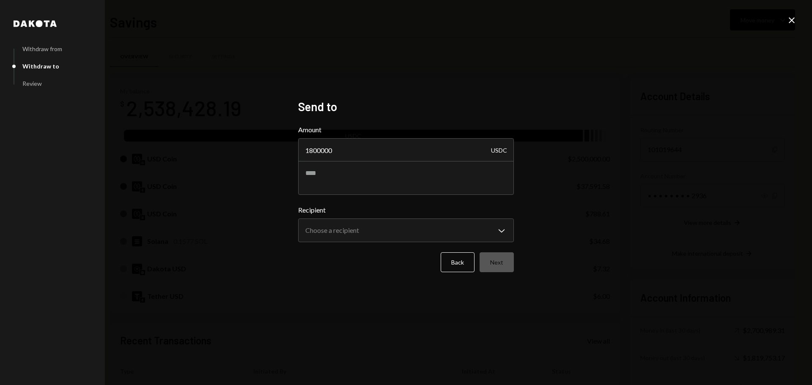
click at [792, 22] on icon "Close" at bounding box center [792, 20] width 10 height 10
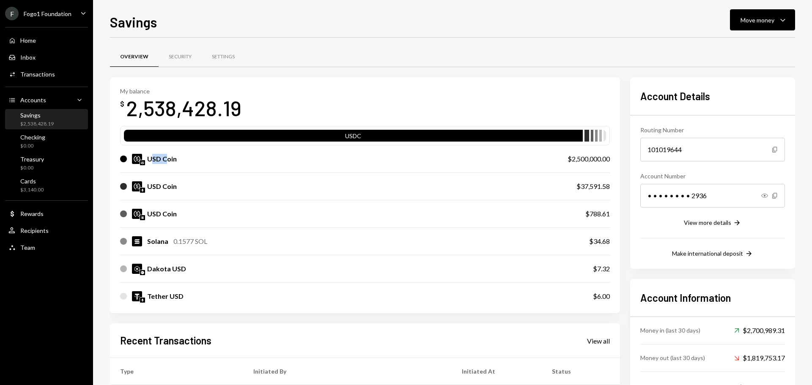
drag, startPoint x: 151, startPoint y: 161, endPoint x: 168, endPoint y: 161, distance: 16.9
click at [168, 161] on div "USD Coin" at bounding box center [162, 159] width 30 height 10
click at [162, 160] on div "USD Coin" at bounding box center [162, 159] width 30 height 10
click at [77, 19] on div "F Fogo1 Foundation Caret Down" at bounding box center [46, 14] width 93 height 14
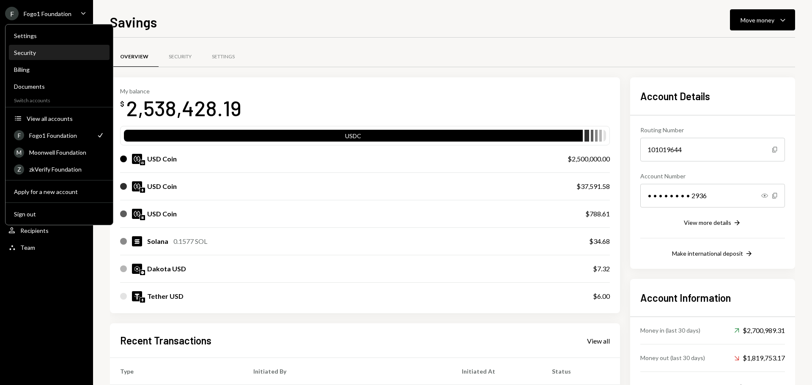
click at [41, 52] on div "Security" at bounding box center [59, 52] width 91 height 7
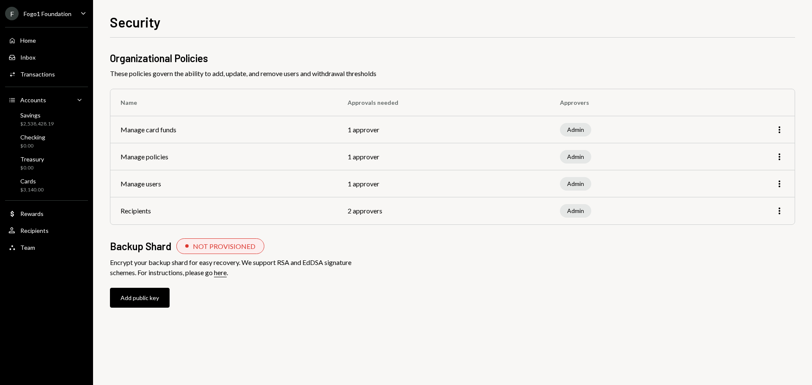
click at [46, 14] on div "Fogo1 Foundation" at bounding box center [48, 13] width 48 height 7
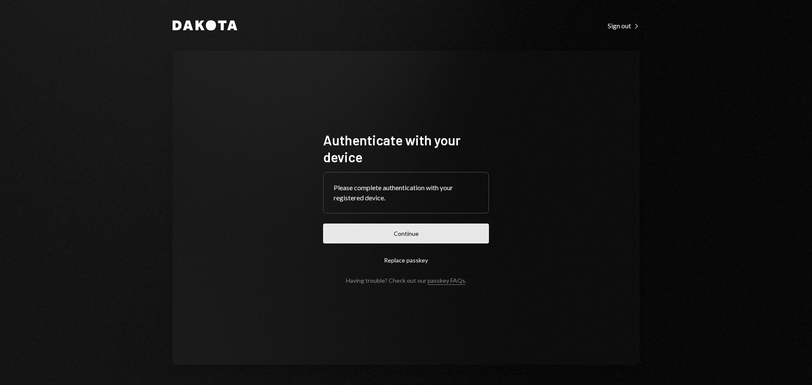
click at [369, 238] on button "Continue" at bounding box center [406, 234] width 166 height 20
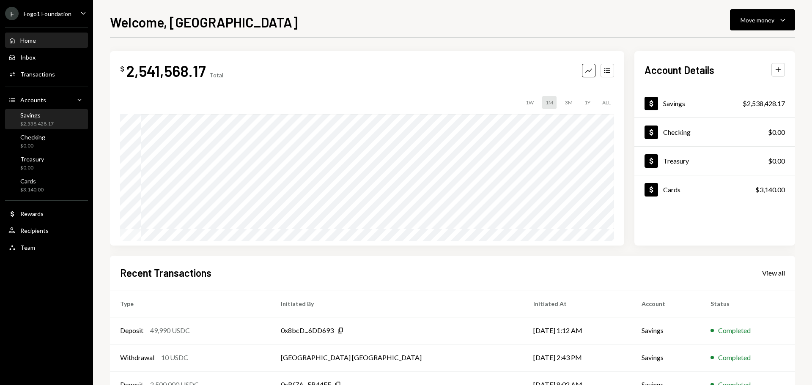
click at [49, 124] on div "$2,538,428.17" at bounding box center [36, 124] width 33 height 7
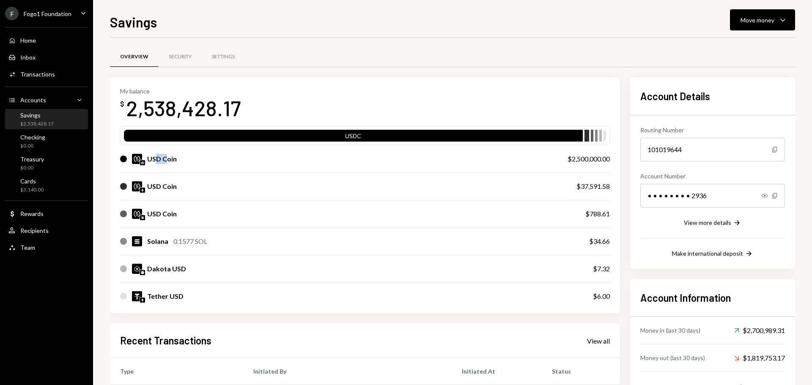
drag, startPoint x: 156, startPoint y: 162, endPoint x: 165, endPoint y: 162, distance: 8.9
click at [165, 162] on div "USD Coin" at bounding box center [162, 159] width 30 height 10
click at [164, 155] on div "USD Coin" at bounding box center [162, 159] width 30 height 10
click at [161, 159] on div "USD Coin" at bounding box center [162, 159] width 30 height 10
click at [140, 164] on img at bounding box center [142, 162] width 5 height 5
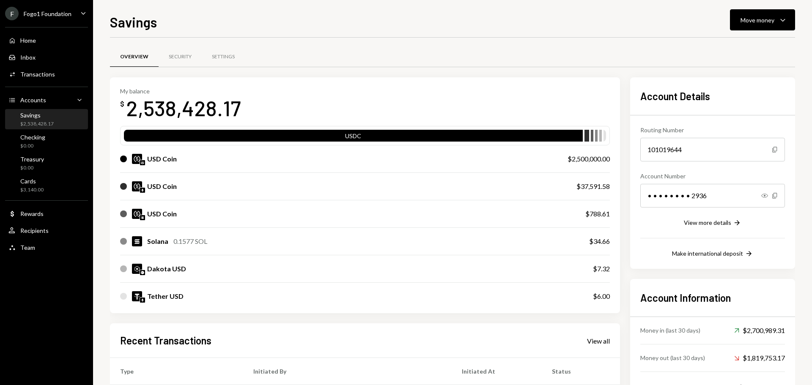
click at [148, 161] on div "USD Coin" at bounding box center [162, 159] width 30 height 10
drag, startPoint x: 149, startPoint y: 187, endPoint x: 171, endPoint y: 190, distance: 22.6
click at [171, 190] on div "USD Coin" at bounding box center [162, 187] width 30 height 10
drag, startPoint x: 151, startPoint y: 159, endPoint x: 173, endPoint y: 158, distance: 21.6
click at [173, 158] on div "USD Coin" at bounding box center [162, 159] width 30 height 10
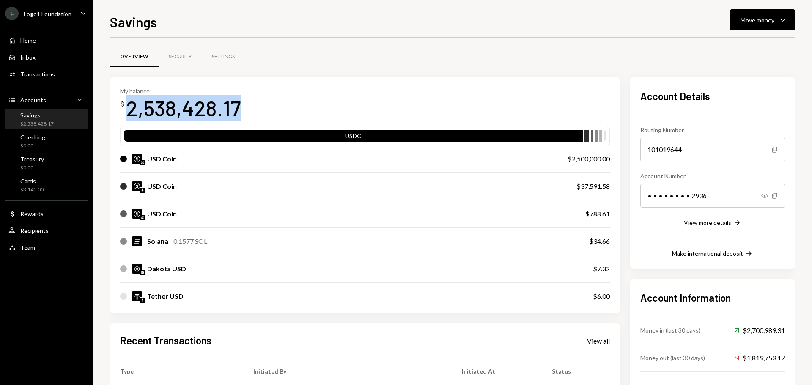
drag, startPoint x: 124, startPoint y: 104, endPoint x: 255, endPoint y: 106, distance: 130.3
click at [255, 106] on div "My balance $ 2,538,428.17" at bounding box center [365, 105] width 490 height 34
click at [220, 105] on div "2,538,428.17" at bounding box center [183, 108] width 115 height 27
drag, startPoint x: 123, startPoint y: 112, endPoint x: 239, endPoint y: 113, distance: 116.4
click at [239, 113] on div "$ 2,538,428.17" at bounding box center [180, 108] width 121 height 27
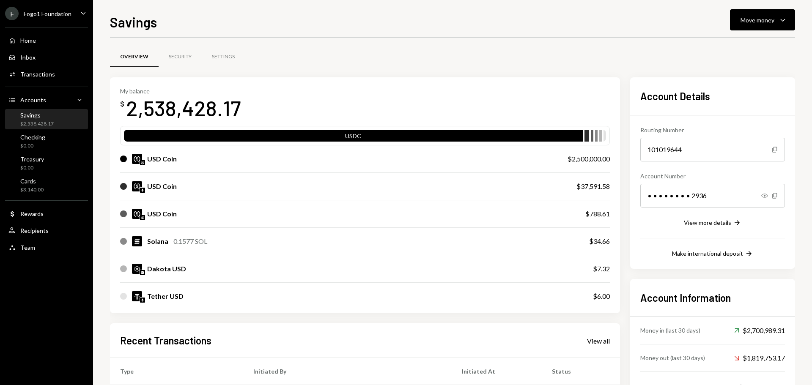
click at [52, 11] on div "Fogo1 Foundation" at bounding box center [48, 13] width 48 height 7
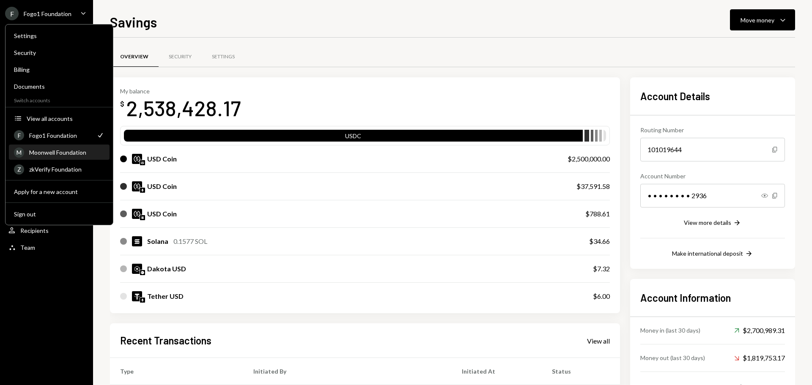
click at [63, 154] on div "Moonwell Foundation" at bounding box center [66, 152] width 75 height 7
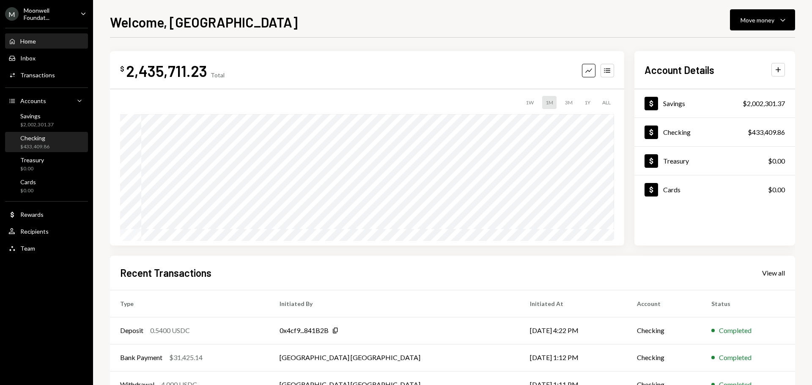
click at [33, 142] on div "Checking $433,409.86" at bounding box center [34, 143] width 29 height 16
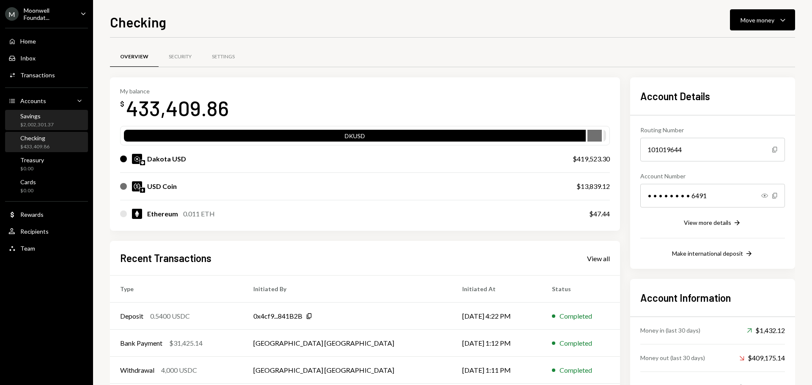
click at [42, 122] on div "$2,002,301.37" at bounding box center [36, 124] width 33 height 7
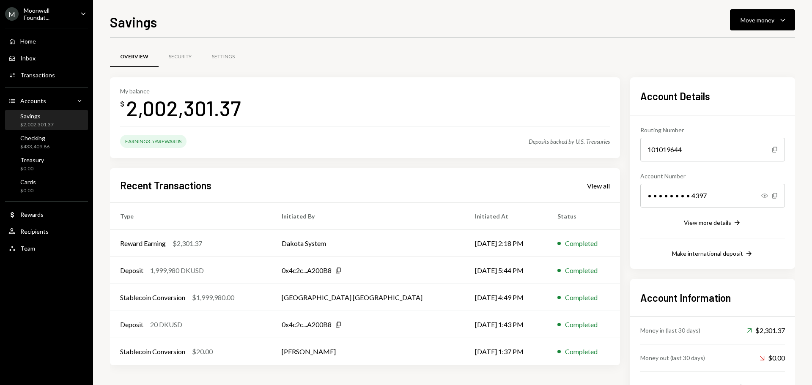
click at [42, 19] on div "Moonwell Foundat..." at bounding box center [49, 14] width 50 height 14
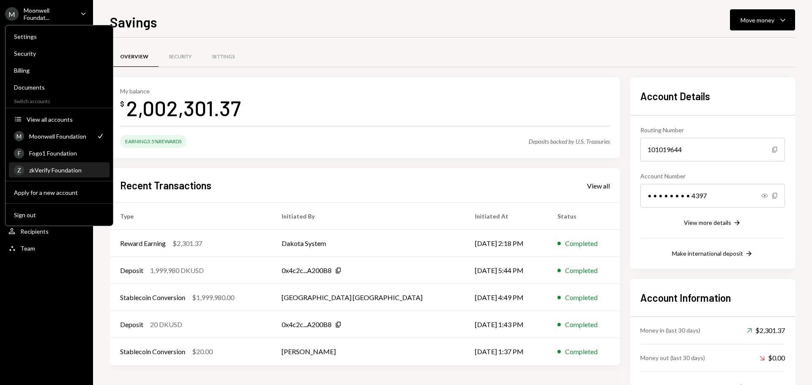
click at [44, 164] on div "Z zkVerify Foundation" at bounding box center [59, 170] width 91 height 14
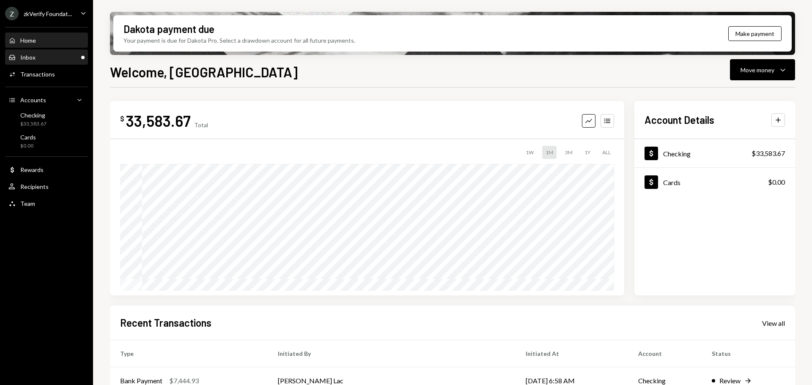
click at [31, 56] on div "Inbox" at bounding box center [27, 57] width 15 height 7
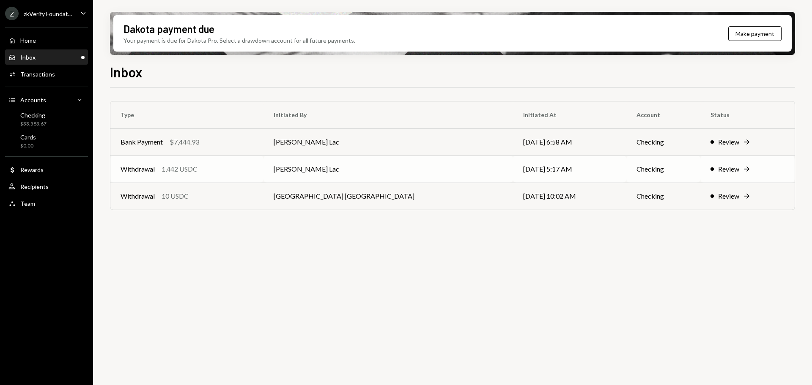
click at [219, 179] on td "Withdrawal 1,442 USDC" at bounding box center [186, 169] width 153 height 27
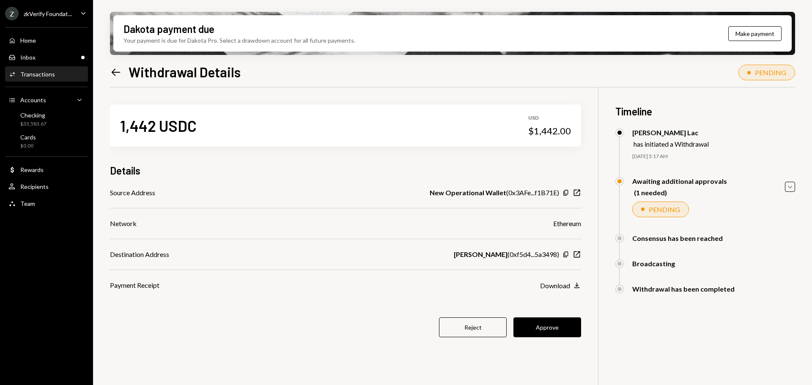
click at [114, 71] on icon "Left Arrow" at bounding box center [116, 72] width 12 height 12
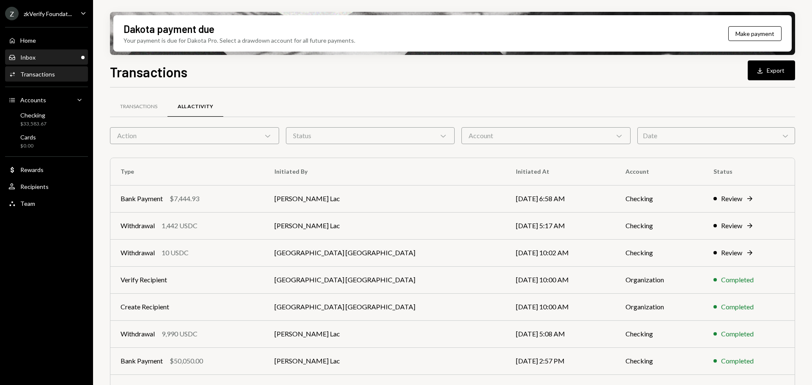
click at [42, 57] on div "Inbox Inbox" at bounding box center [46, 58] width 76 height 8
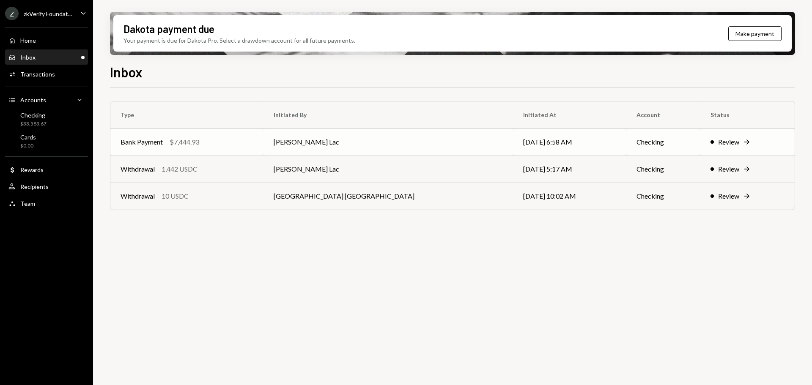
click at [234, 149] on td "Bank Payment $7,444.93" at bounding box center [186, 142] width 153 height 27
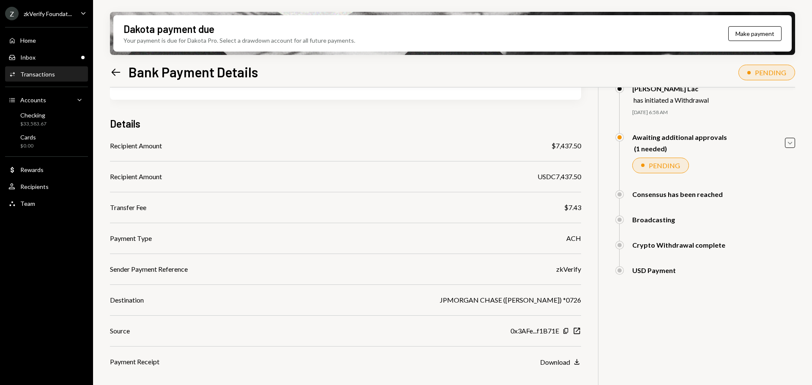
scroll to position [80, 0]
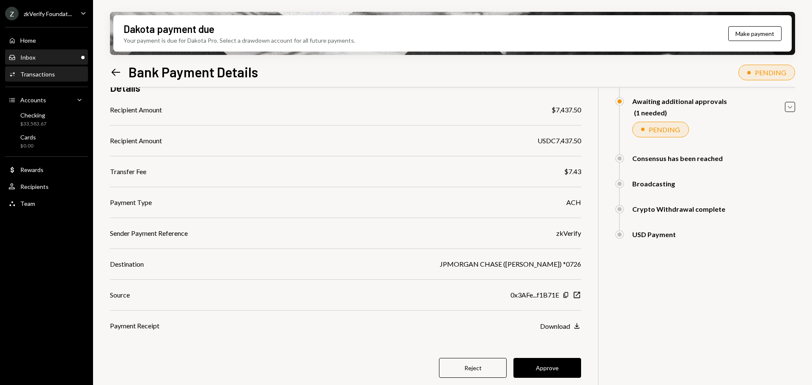
click at [47, 58] on div "Inbox Inbox" at bounding box center [46, 58] width 76 height 8
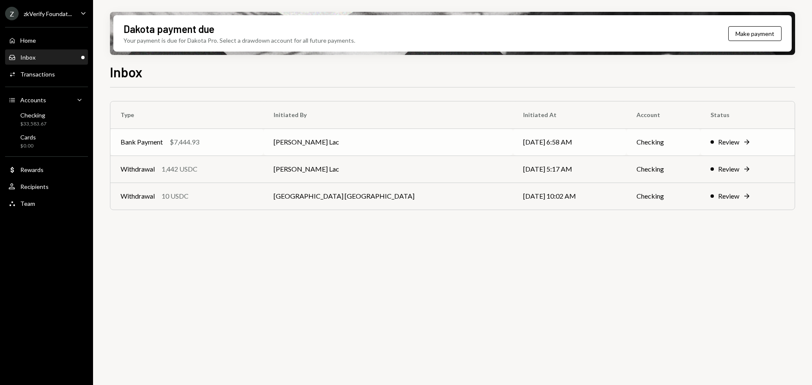
click at [198, 144] on div "$7,444.93" at bounding box center [185, 142] width 30 height 10
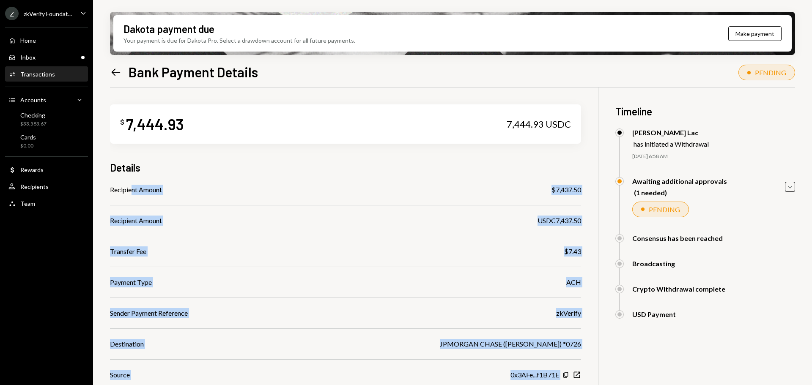
drag, startPoint x: 132, startPoint y: 184, endPoint x: 593, endPoint y: 187, distance: 460.4
click at [592, 187] on div "$ 7,444.93 7,444.93 USDC Details Recipient Amount $7,437.50 Recipient Amount US…" at bounding box center [452, 287] width 685 height 398
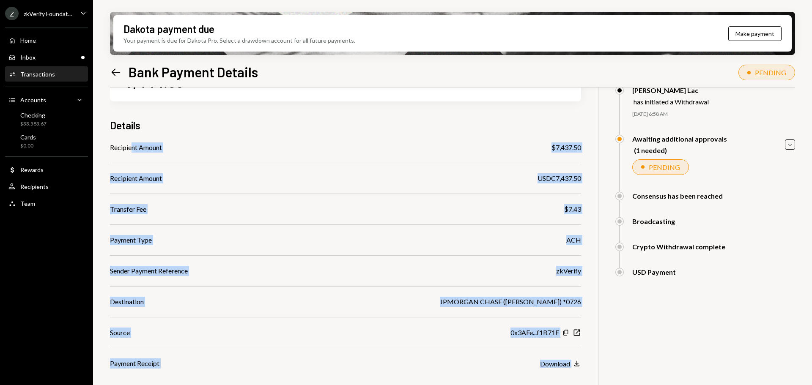
click at [556, 177] on div "USDC7,437.50" at bounding box center [560, 178] width 44 height 10
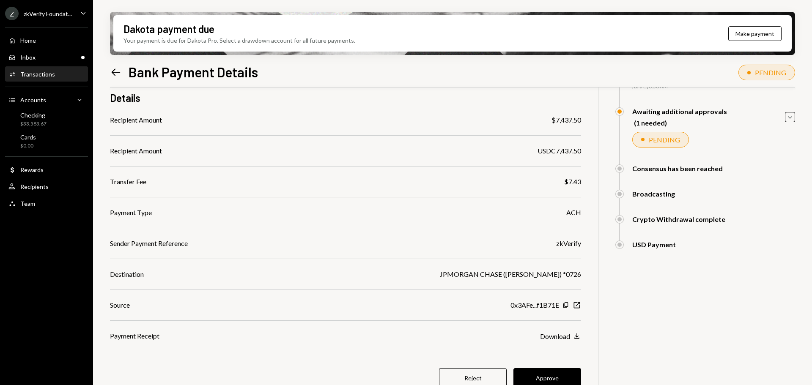
scroll to position [80, 0]
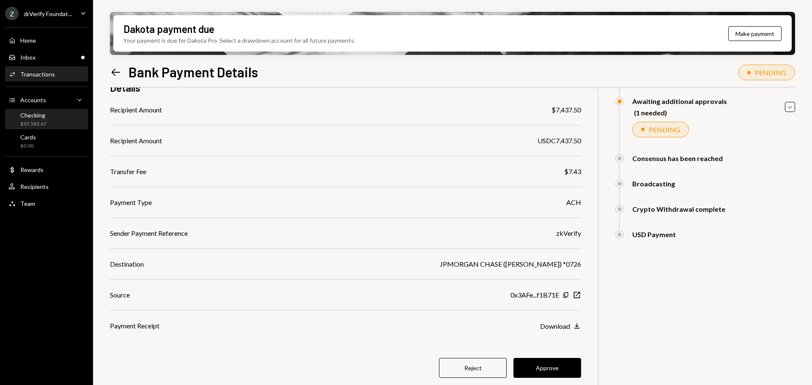
click at [48, 118] on div "Checking $33,583.67" at bounding box center [46, 120] width 76 height 16
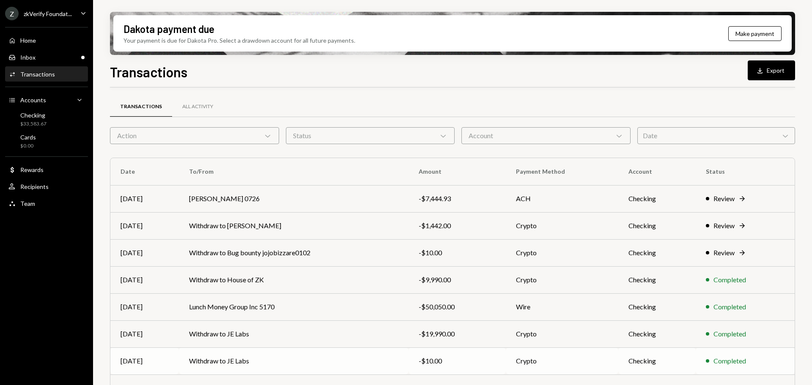
scroll to position [96, 0]
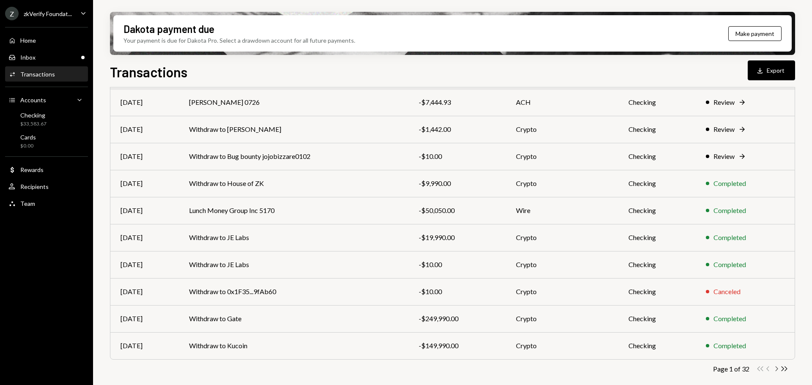
click at [780, 369] on icon "Chevron Right" at bounding box center [777, 369] width 8 height 8
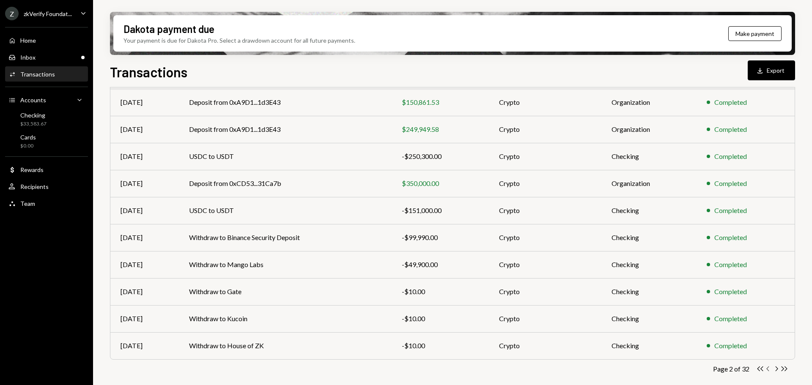
click at [768, 371] on icon "Chevron Left" at bounding box center [769, 369] width 8 height 8
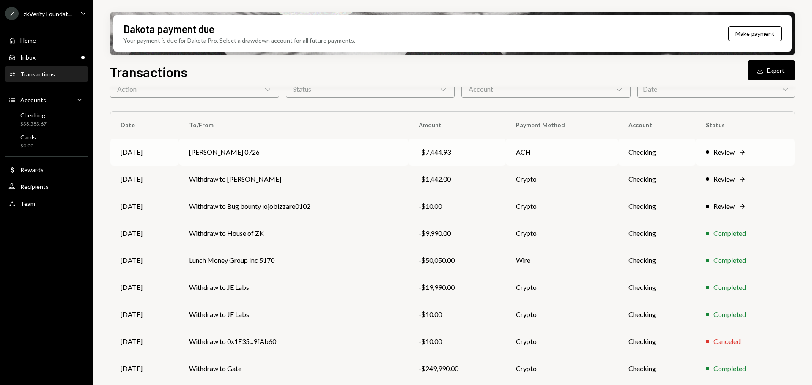
scroll to position [0, 0]
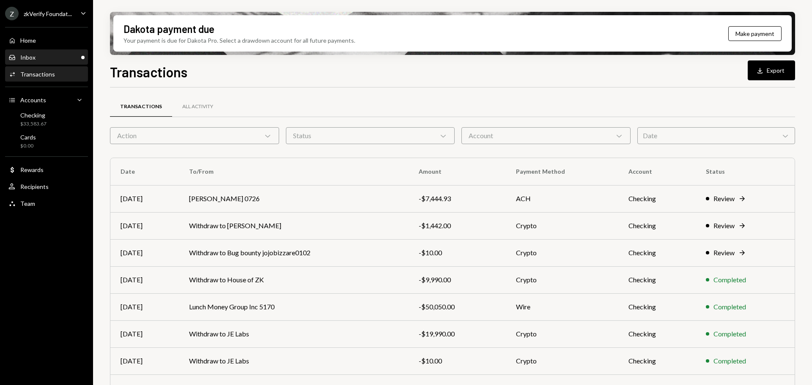
click at [49, 61] on div "Inbox Inbox" at bounding box center [46, 58] width 76 height 8
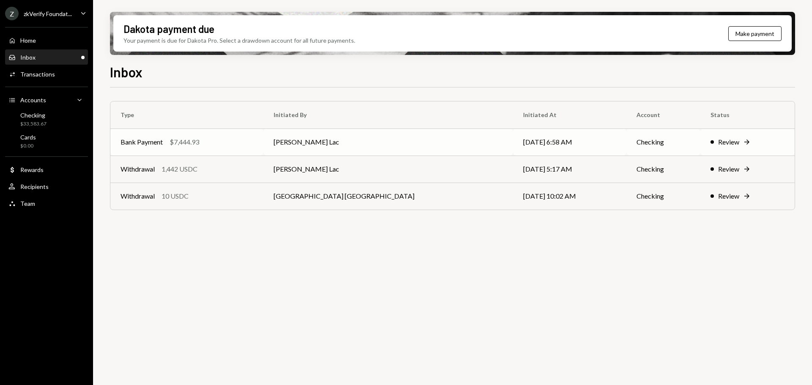
click at [261, 151] on td "Bank Payment $7,444.93" at bounding box center [186, 142] width 153 height 27
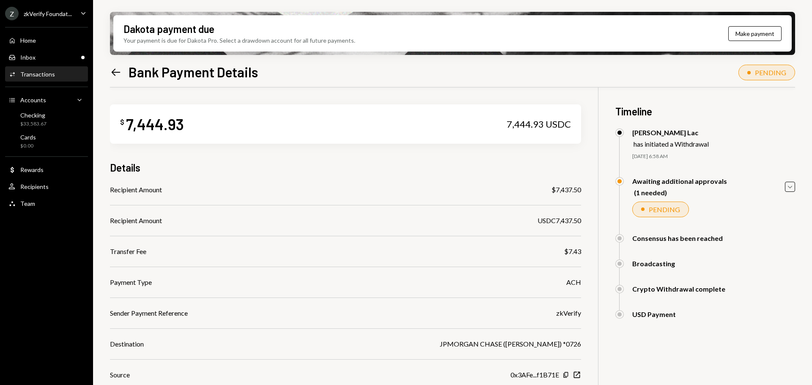
scroll to position [80, 0]
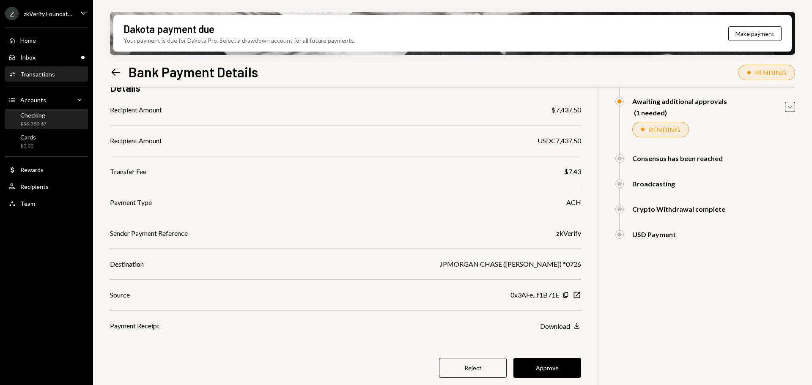
click at [37, 115] on div "Checking" at bounding box center [33, 115] width 26 height 7
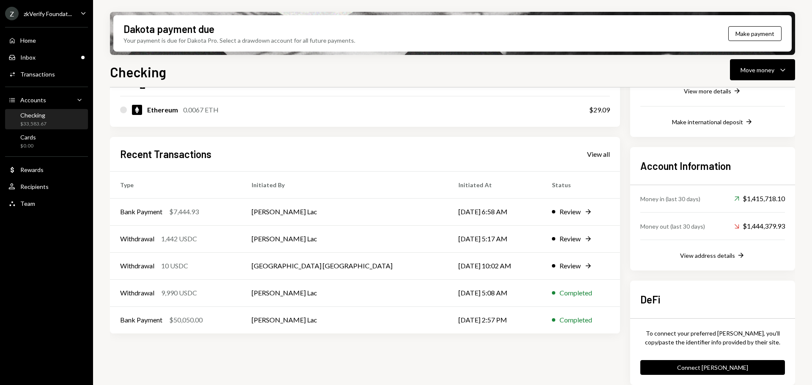
scroll to position [189, 0]
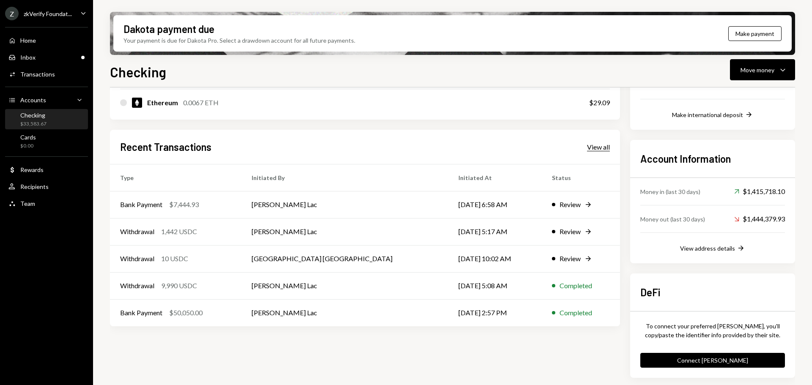
click at [596, 144] on div "View all" at bounding box center [598, 147] width 23 height 8
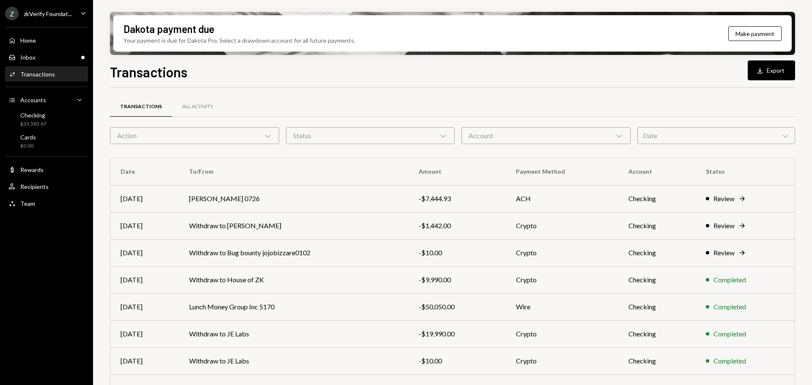
click at [182, 138] on div "Action Chevron Down" at bounding box center [194, 135] width 169 height 17
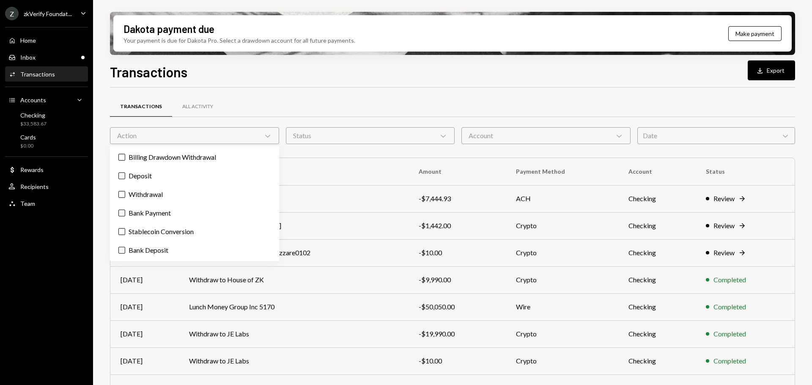
click at [182, 138] on div "Action Chevron Down" at bounding box center [194, 135] width 169 height 17
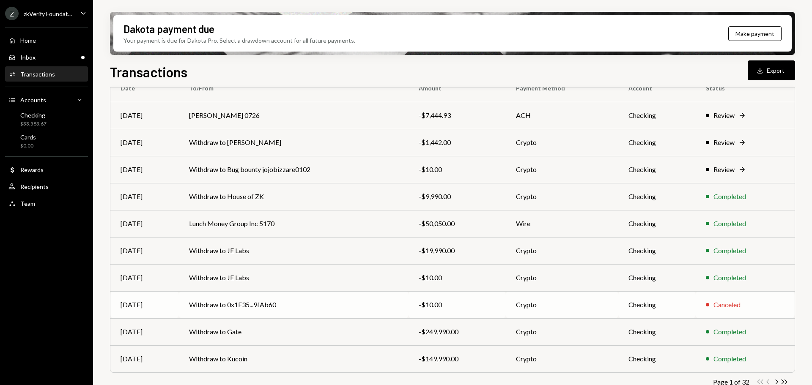
scroll to position [96, 0]
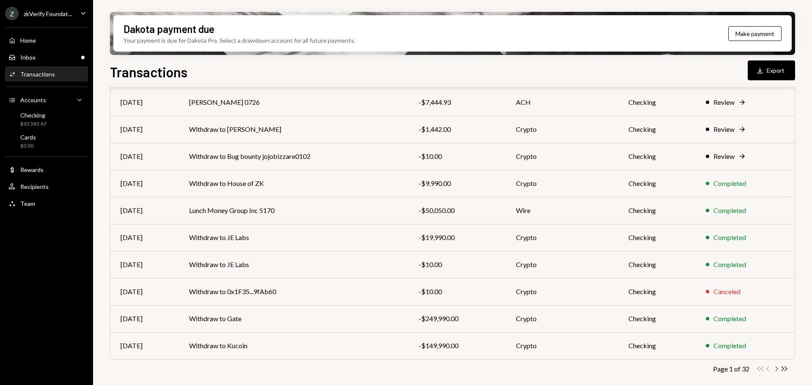
click at [775, 369] on icon "Chevron Right" at bounding box center [777, 369] width 8 height 8
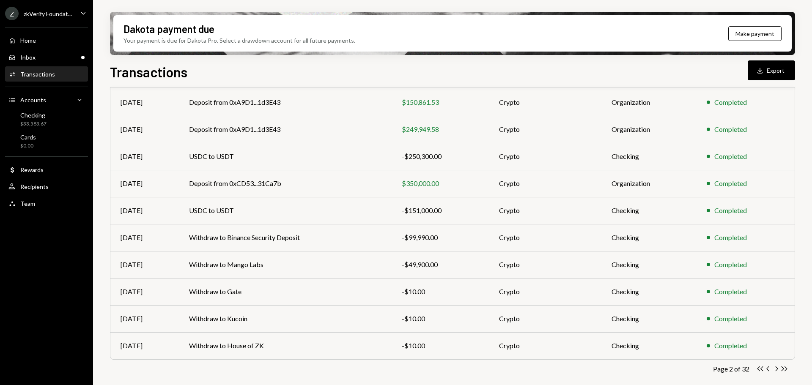
click at [776, 369] on icon "Chevron Right" at bounding box center [777, 369] width 8 height 8
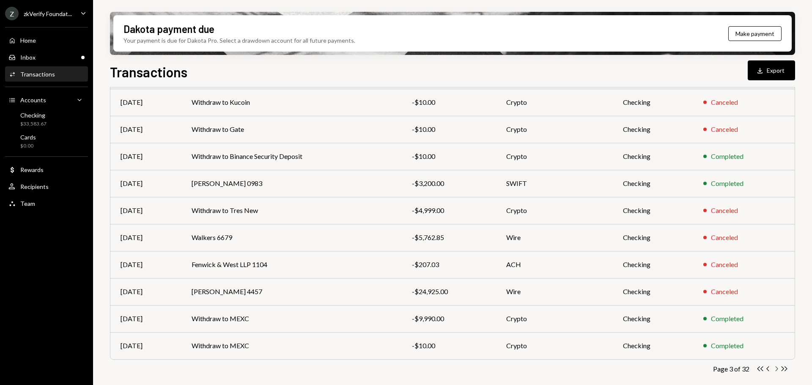
click at [775, 370] on icon "Chevron Right" at bounding box center [777, 369] width 8 height 8
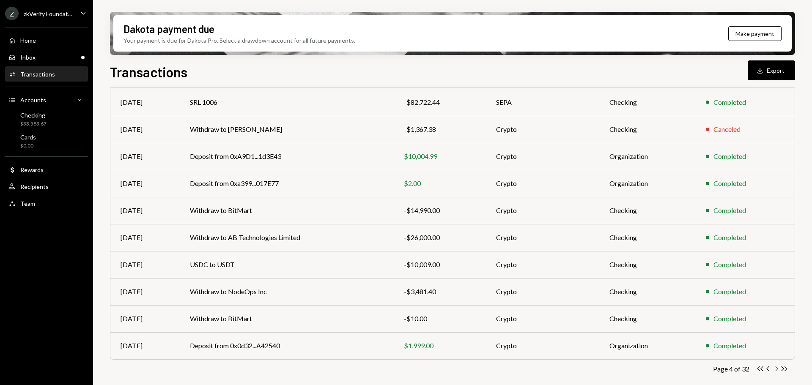
click at [775, 368] on icon "Chevron Right" at bounding box center [777, 369] width 8 height 8
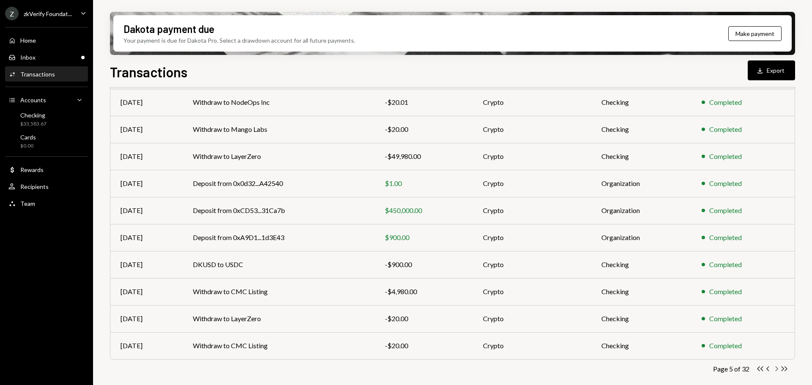
click at [779, 369] on icon "Chevron Right" at bounding box center [777, 369] width 8 height 8
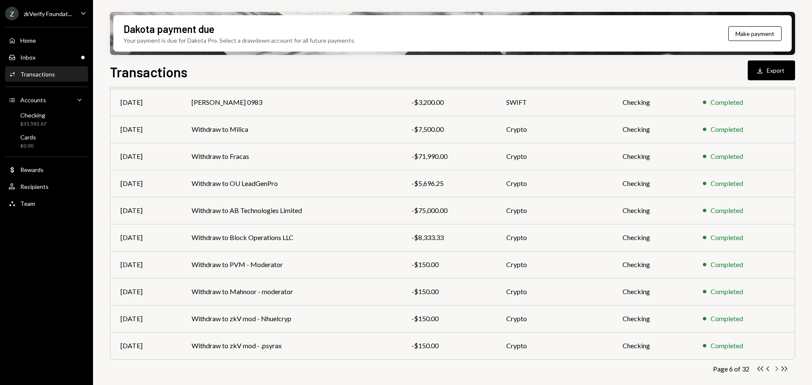
click at [775, 371] on icon "Chevron Right" at bounding box center [777, 369] width 8 height 8
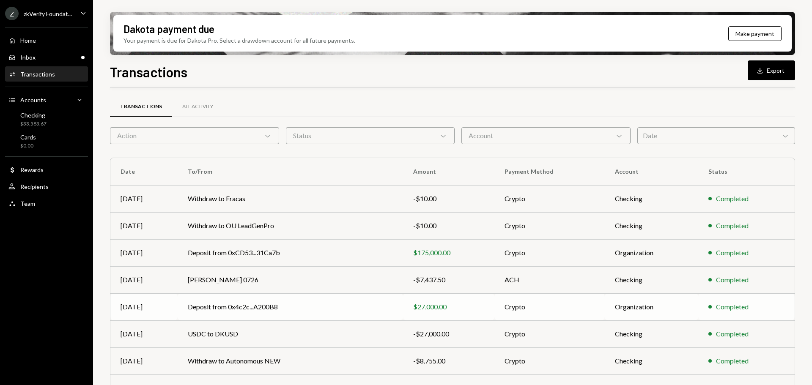
scroll to position [85, 0]
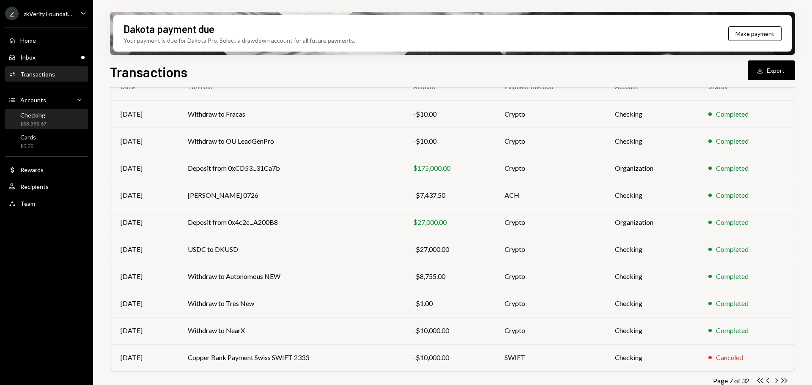
click at [52, 124] on div "Checking $33,583.67" at bounding box center [46, 120] width 76 height 16
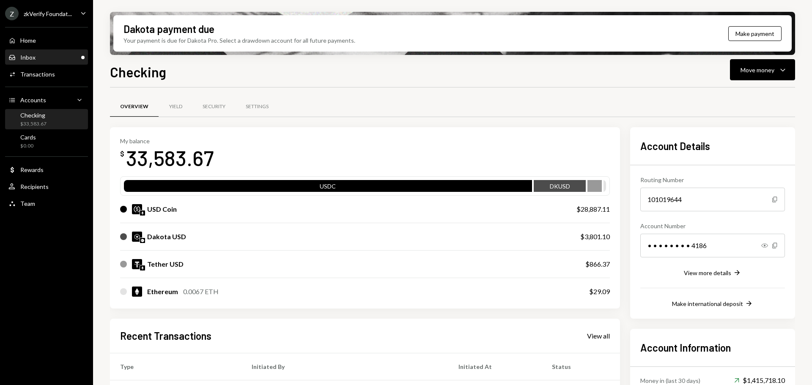
click at [47, 56] on div "Inbox Inbox" at bounding box center [46, 58] width 76 height 8
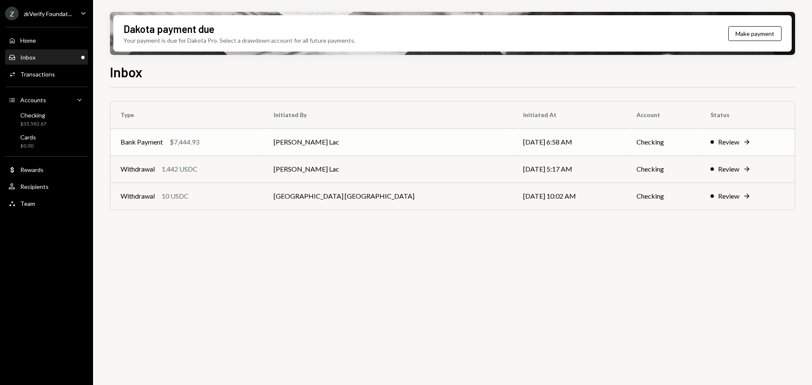
click at [220, 146] on div "Bank Payment $7,444.93" at bounding box center [187, 142] width 133 height 10
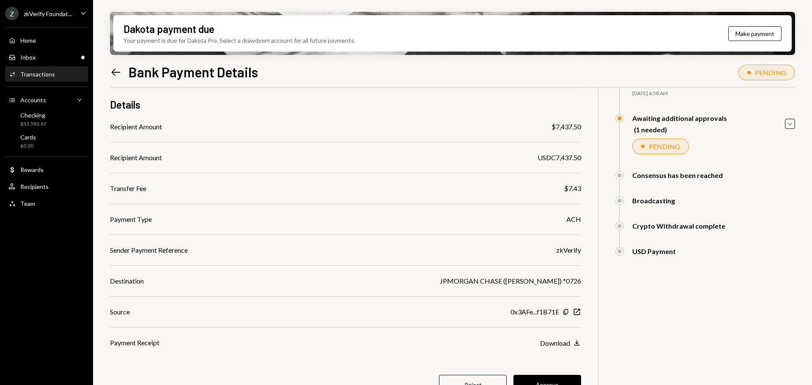
scroll to position [80, 0]
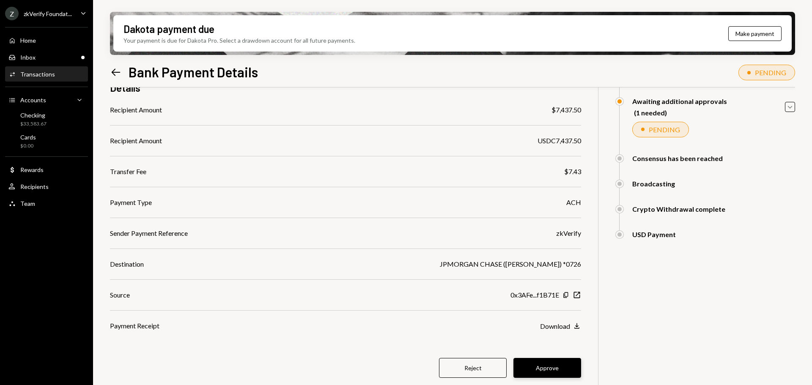
click at [551, 367] on button "Approve" at bounding box center [548, 368] width 68 height 20
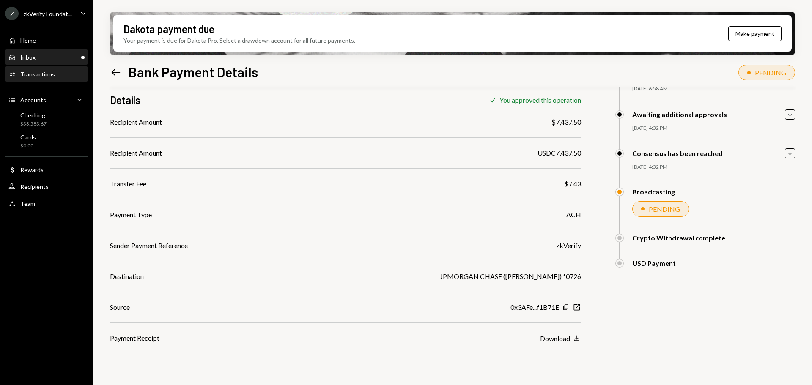
click at [29, 59] on div "Inbox" at bounding box center [27, 57] width 15 height 7
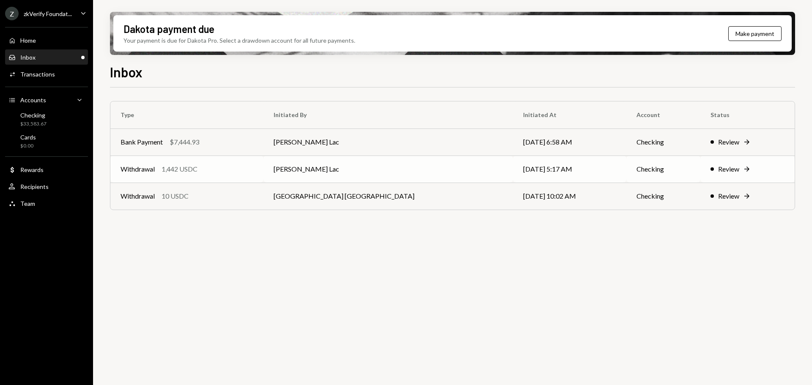
click at [192, 172] on div "1,442 USDC" at bounding box center [180, 169] width 36 height 10
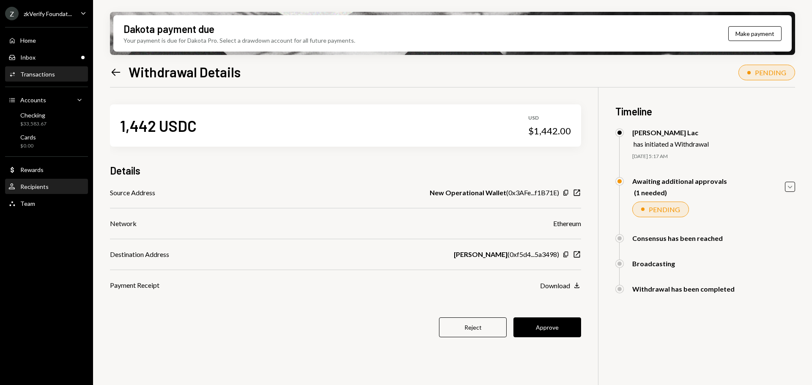
click at [34, 186] on div "Recipients" at bounding box center [34, 186] width 28 height 7
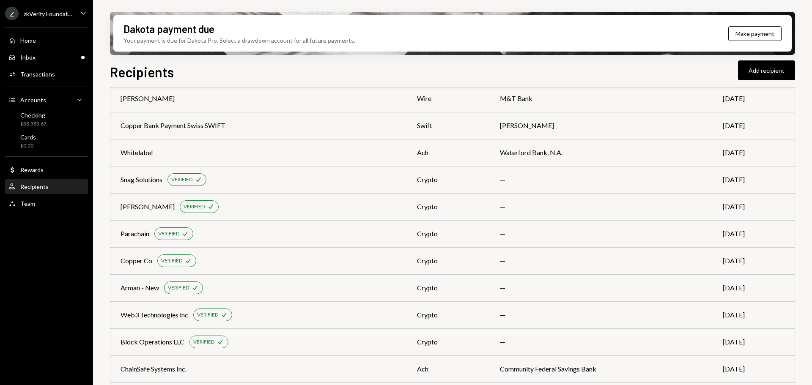
scroll to position [1037, 0]
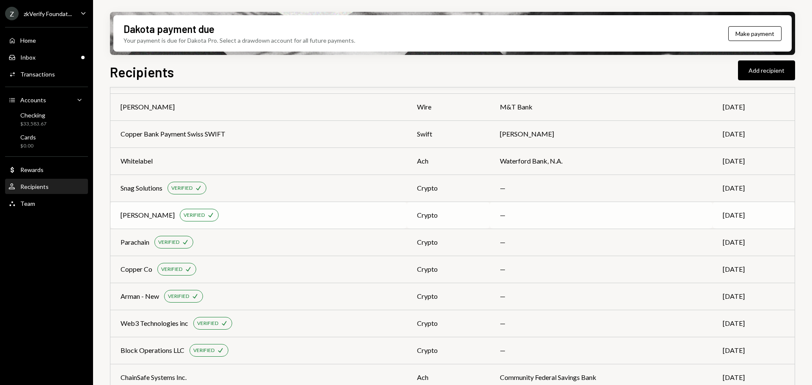
click at [333, 223] on td "[PERSON_NAME] VERIFIED Check" at bounding box center [258, 215] width 297 height 27
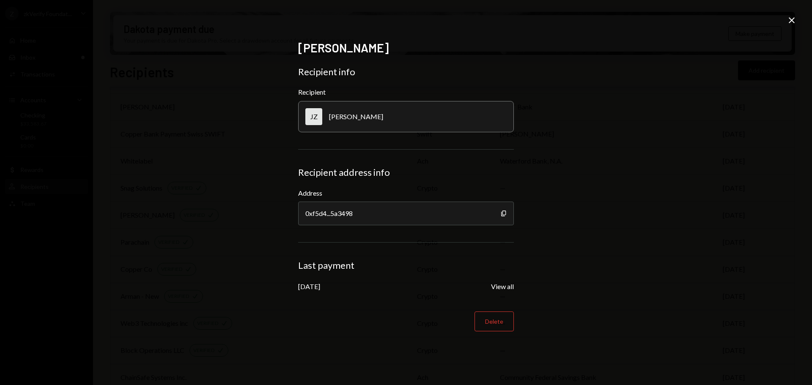
click at [790, 20] on icon "Close" at bounding box center [792, 20] width 10 height 10
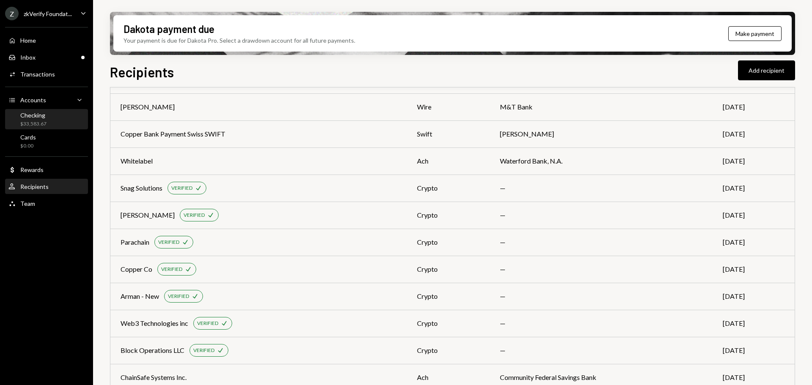
click at [47, 118] on div "Checking $33,583.67" at bounding box center [46, 120] width 76 height 16
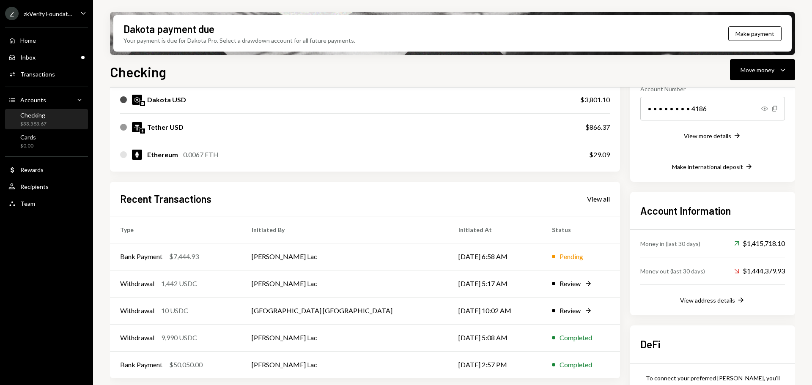
scroll to position [189, 0]
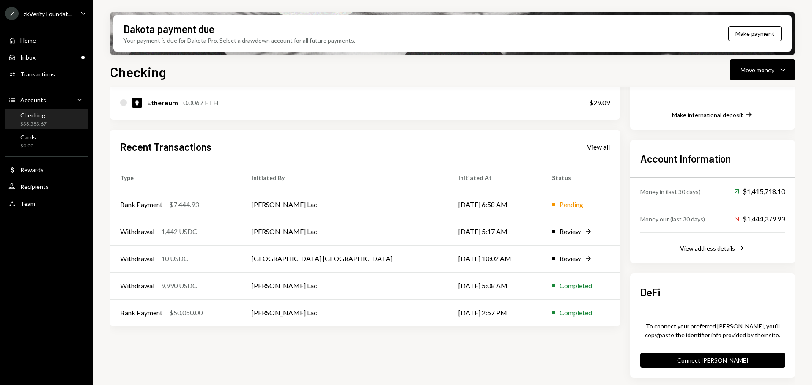
click at [605, 145] on div "View all" at bounding box center [598, 147] width 23 height 8
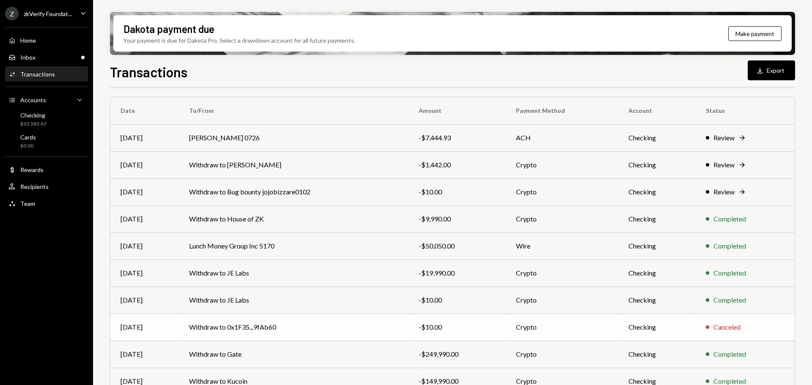
scroll to position [96, 0]
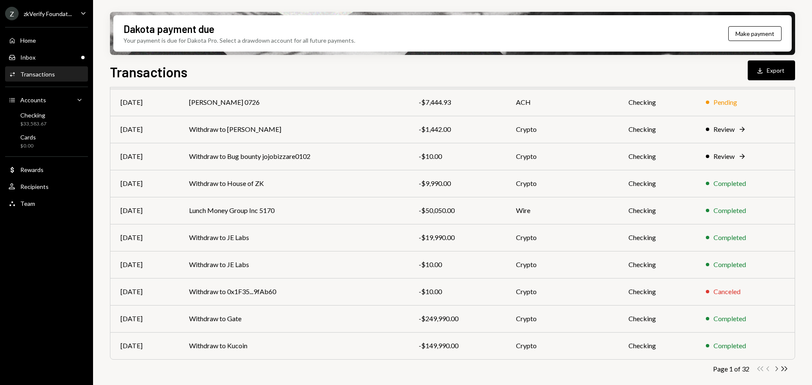
click at [777, 369] on icon "Chevron Right" at bounding box center [777, 369] width 8 height 8
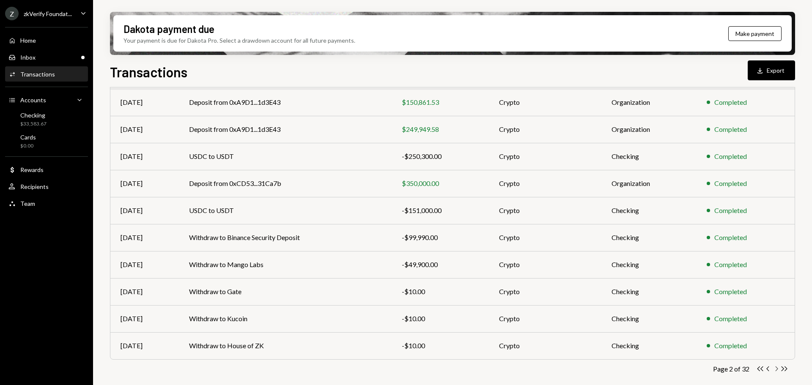
click at [777, 369] on icon "Chevron Right" at bounding box center [777, 369] width 8 height 8
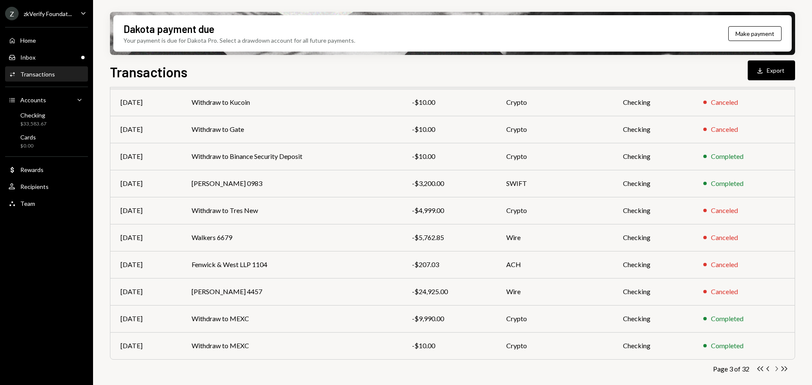
click at [777, 369] on icon "Chevron Right" at bounding box center [777, 369] width 8 height 8
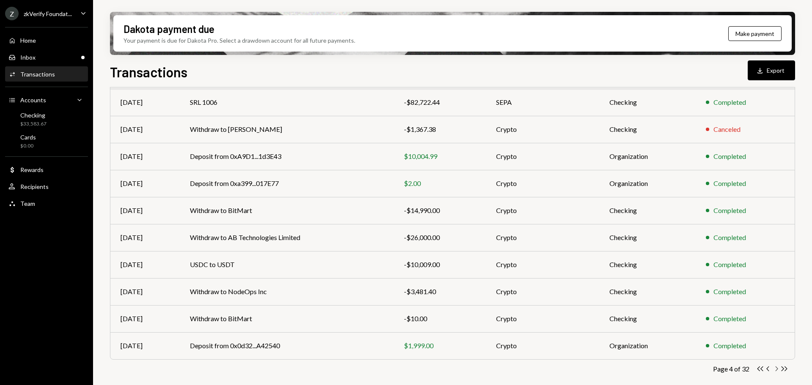
click at [777, 369] on icon "Chevron Right" at bounding box center [777, 369] width 8 height 8
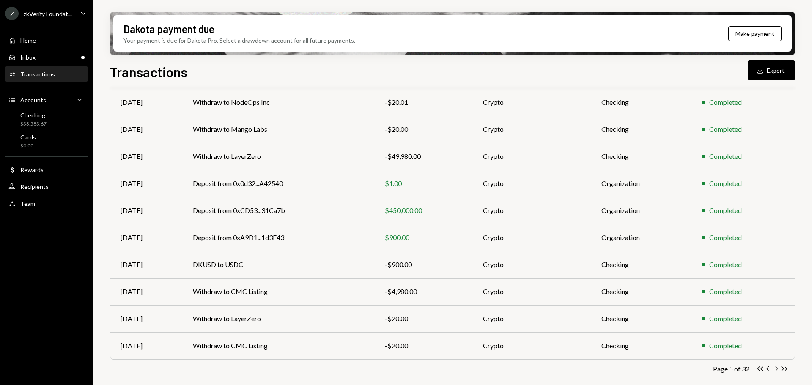
click at [777, 369] on icon "Chevron Right" at bounding box center [777, 369] width 8 height 8
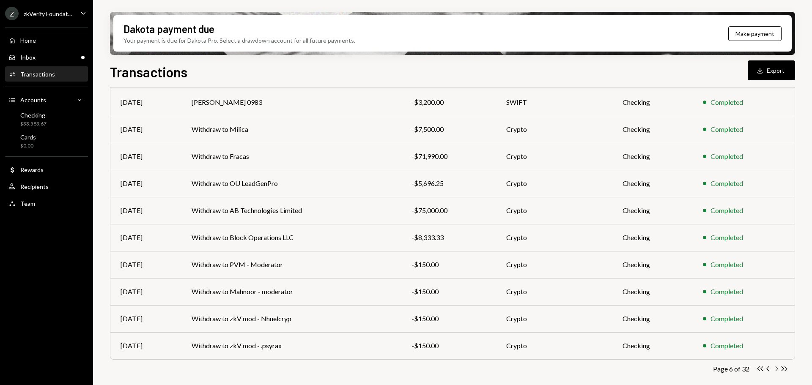
click at [777, 369] on icon "Chevron Right" at bounding box center [777, 369] width 8 height 8
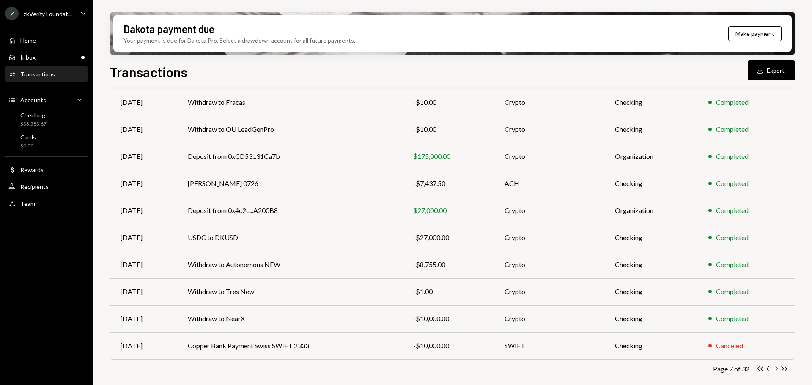
click at [777, 369] on icon "Chevron Right" at bounding box center [777, 369] width 8 height 8
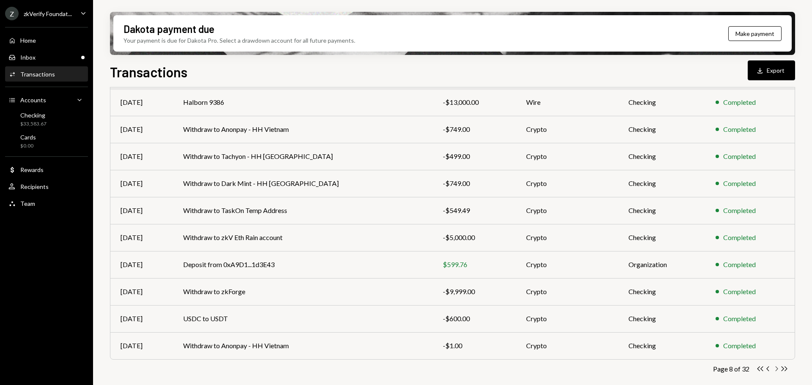
click at [779, 367] on icon "Chevron Right" at bounding box center [777, 369] width 8 height 8
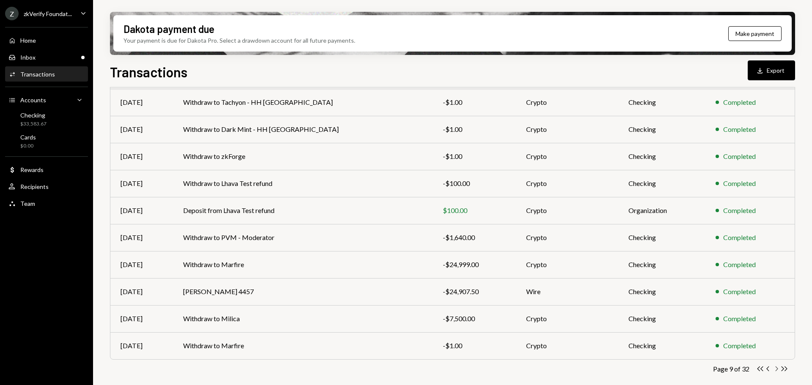
click at [778, 370] on icon "Chevron Right" at bounding box center [777, 369] width 8 height 8
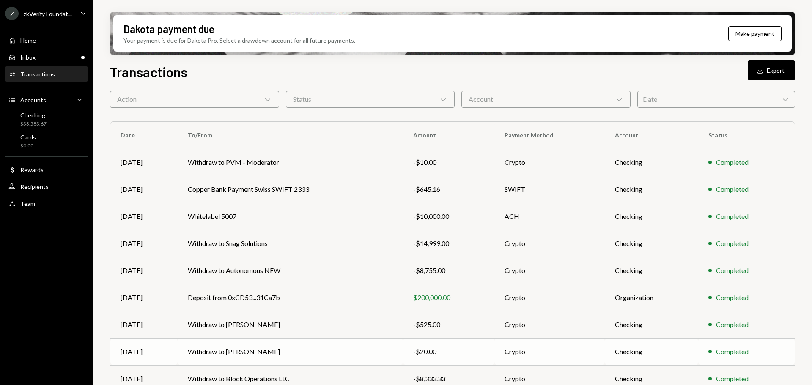
scroll to position [85, 0]
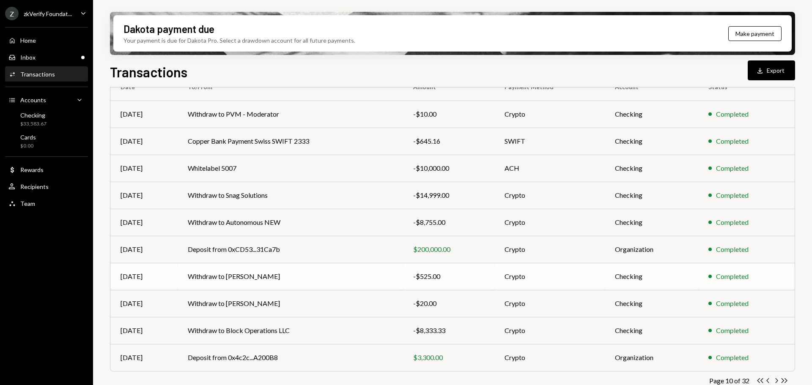
click at [273, 282] on td "Withdraw to Joel Zhao" at bounding box center [291, 276] width 226 height 27
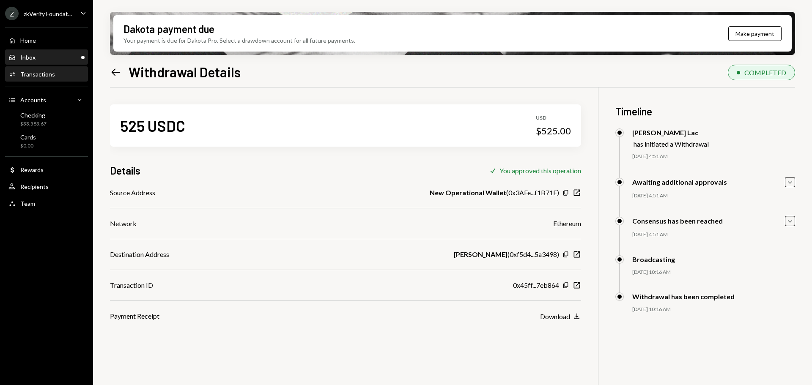
click at [47, 59] on div "Inbox Inbox" at bounding box center [46, 58] width 76 height 8
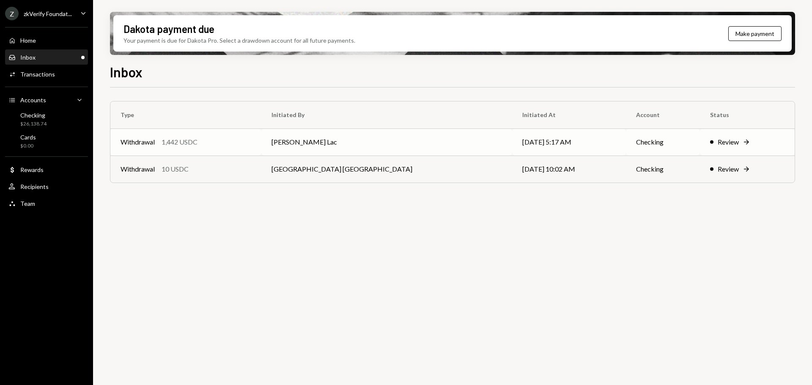
click at [251, 145] on div "Withdrawal 1,442 USDC" at bounding box center [186, 142] width 131 height 10
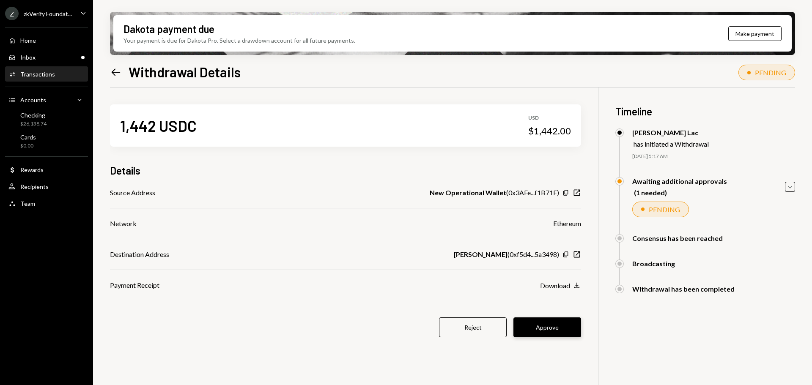
click at [542, 327] on button "Approve" at bounding box center [548, 328] width 68 height 20
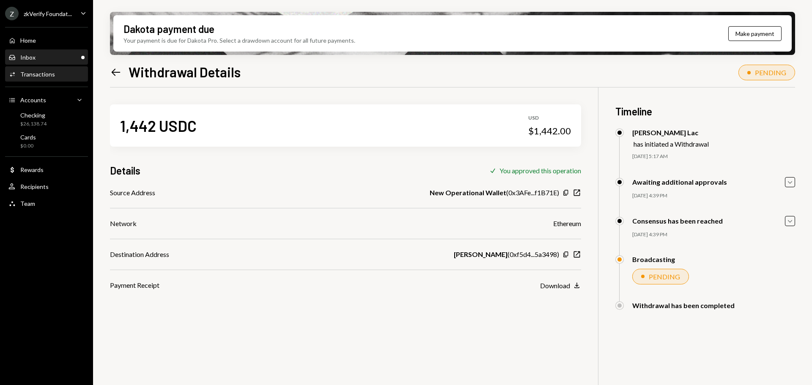
click at [39, 54] on div "Inbox Inbox" at bounding box center [46, 58] width 76 height 8
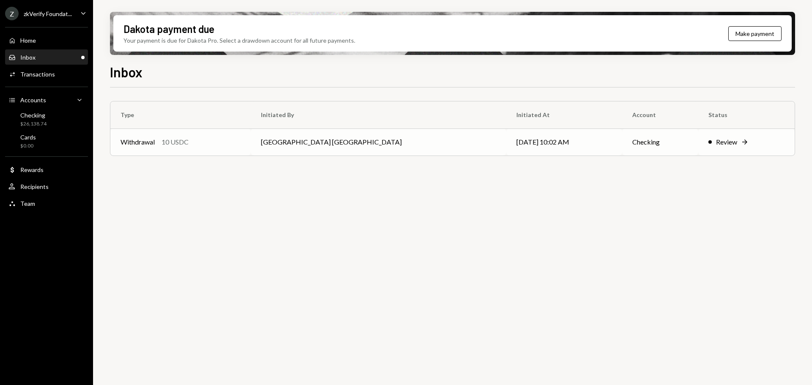
click at [227, 134] on td "Withdrawal 10 USDC" at bounding box center [180, 142] width 140 height 27
click at [40, 13] on div "zkVerify Foundat..." at bounding box center [48, 13] width 48 height 7
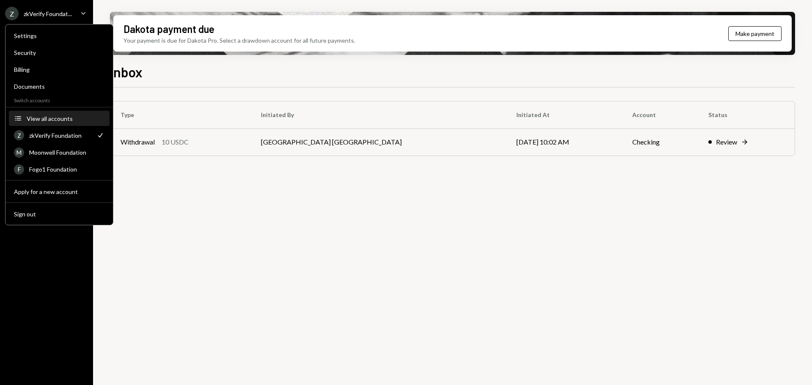
click at [57, 123] on button "Accounts View all accounts" at bounding box center [59, 118] width 101 height 15
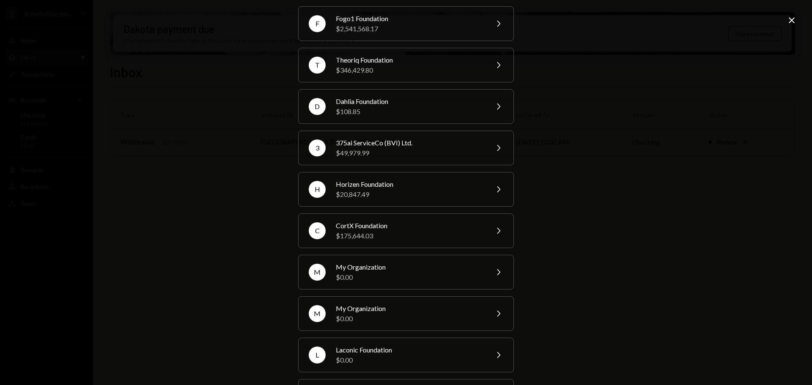
scroll to position [28, 0]
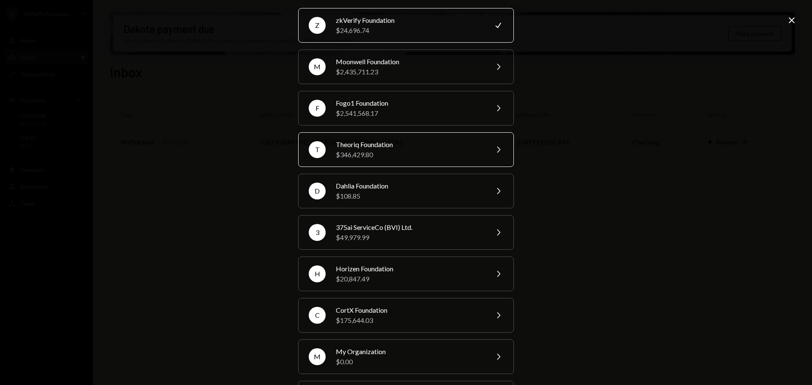
click at [382, 154] on div "$346,429.80" at bounding box center [409, 155] width 147 height 10
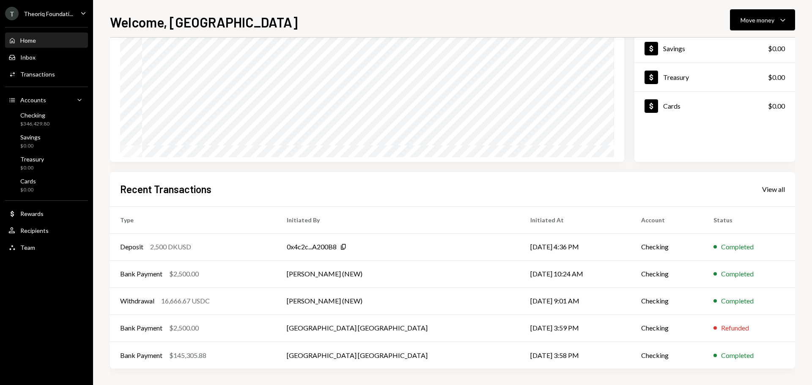
scroll to position [84, 0]
click at [221, 277] on div "Bank Payment $2,500.00" at bounding box center [193, 274] width 146 height 10
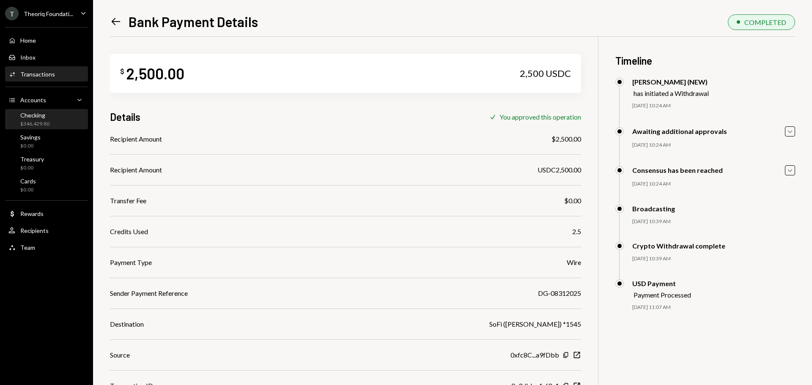
click at [48, 125] on div "$346,429.80" at bounding box center [34, 124] width 29 height 7
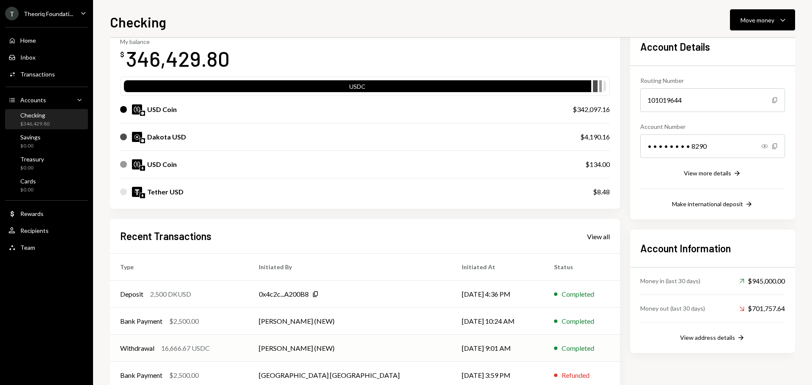
scroll to position [97, 0]
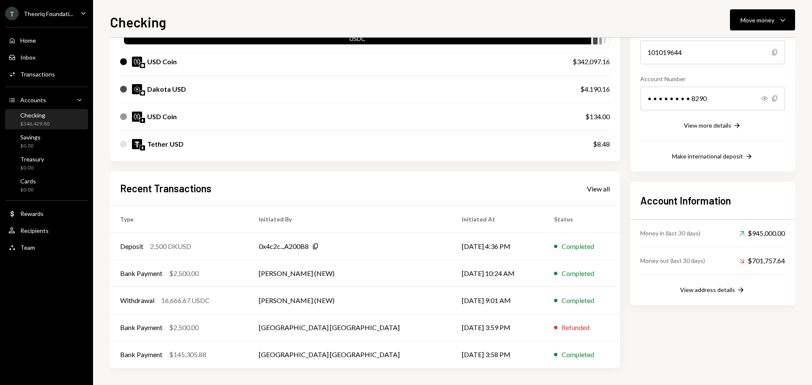
click at [599, 195] on div "Recent Transactions View all" at bounding box center [365, 189] width 490 height 14
click at [600, 190] on div "View all" at bounding box center [598, 189] width 23 height 8
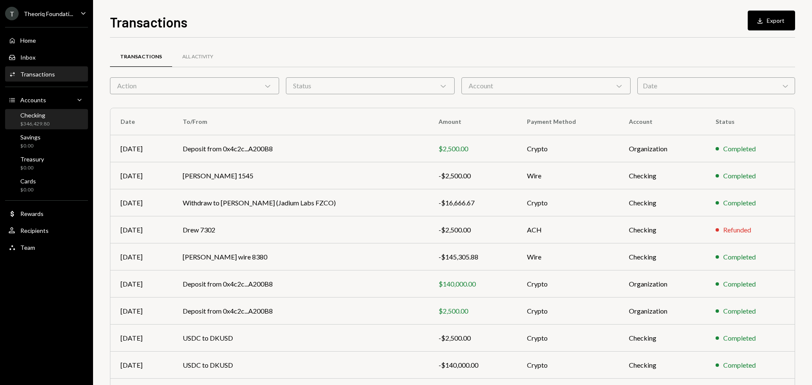
click at [48, 124] on div "$346,429.80" at bounding box center [34, 124] width 29 height 7
